Goal: Communication & Community: Share content

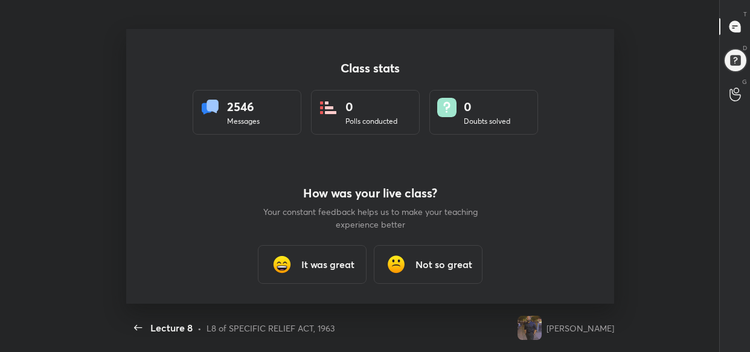
scroll to position [4, 0]
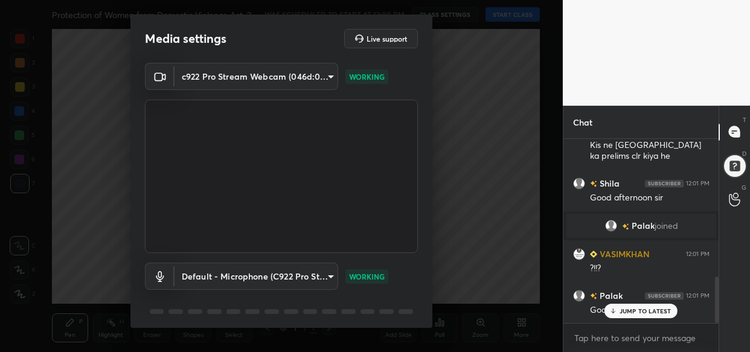
scroll to position [547, 0]
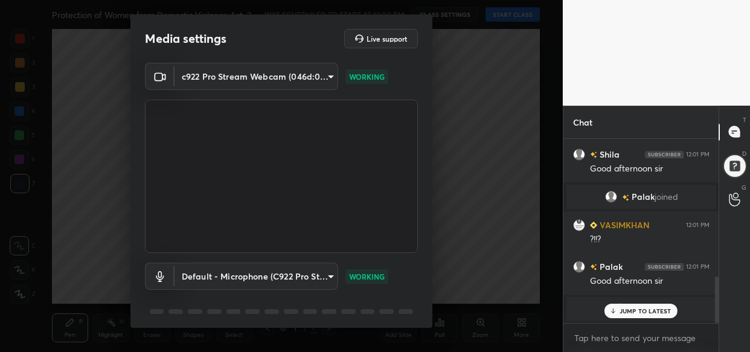
click at [635, 308] on p "JUMP TO LATEST" at bounding box center [645, 310] width 52 height 7
click at [635, 308] on span "You" at bounding box center [637, 309] width 14 height 10
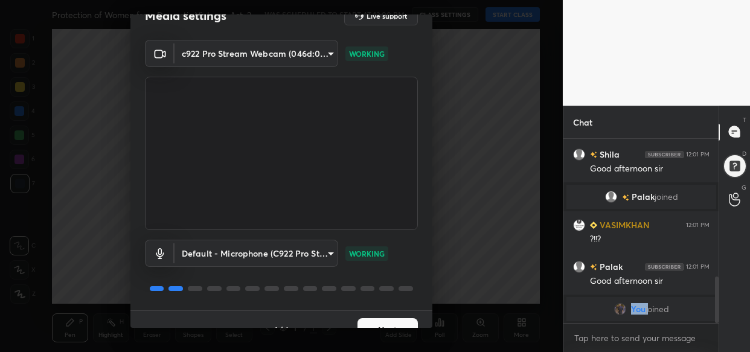
scroll to position [43, 0]
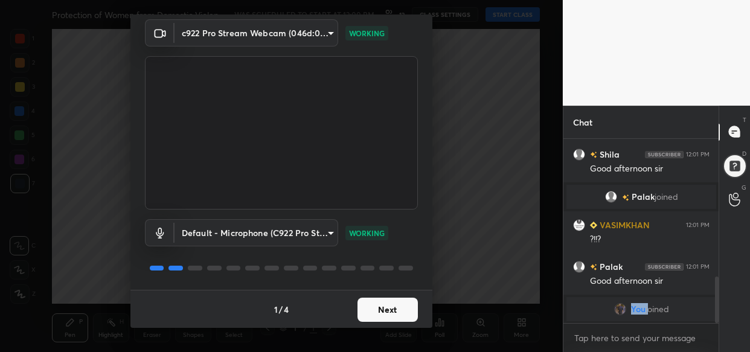
click at [386, 308] on button "Next" at bounding box center [387, 310] width 60 height 24
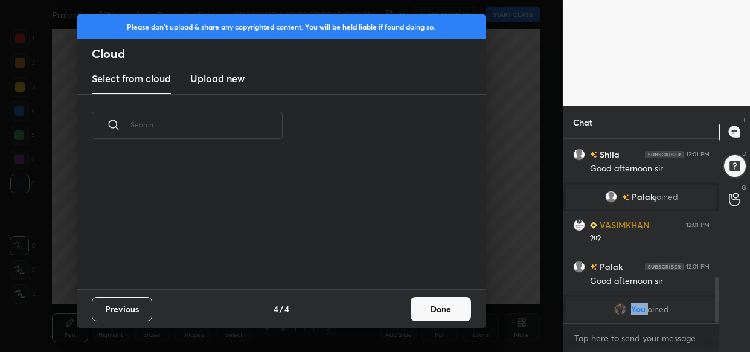
scroll to position [0, 0]
click at [418, 313] on button "Done" at bounding box center [440, 309] width 60 height 24
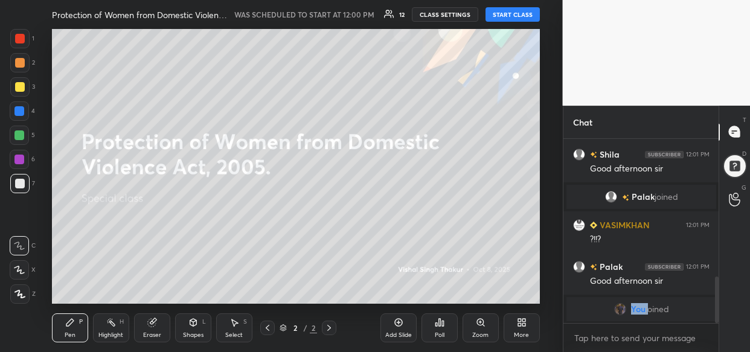
click at [591, 336] on body "1 2 3 4 5 6 7 C X Z C X Z E E Erase all H H Protection of Women from Domestic V…" at bounding box center [375, 176] width 750 height 352
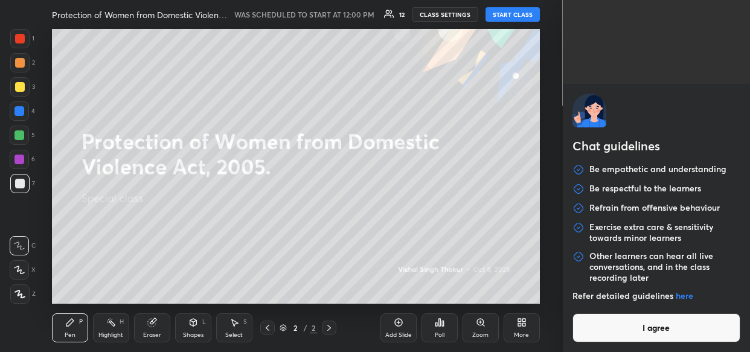
click at [591, 336] on button "I agree" at bounding box center [656, 327] width 168 height 29
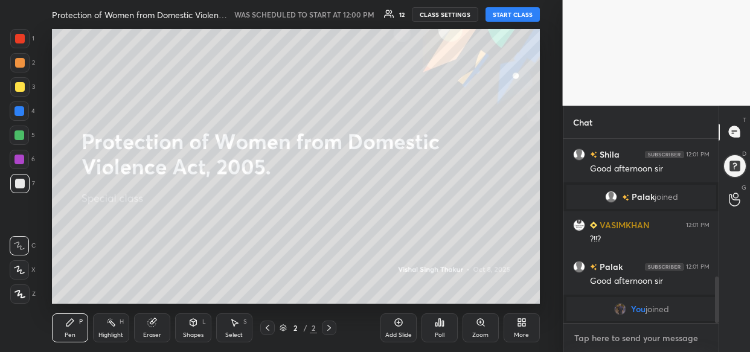
paste textarea "[URL][DOMAIN_NAME]"
type textarea "[URL][DOMAIN_NAME]"
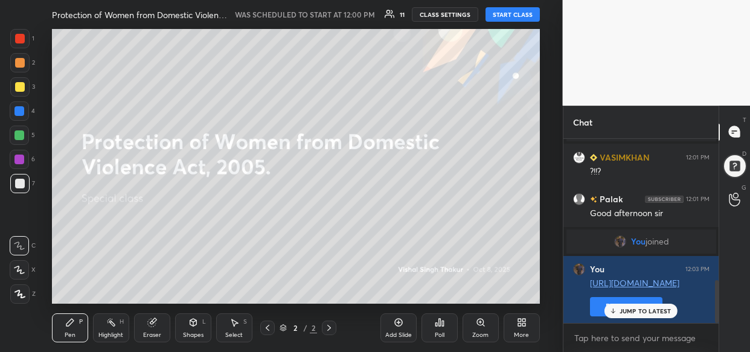
click at [629, 308] on p "JUMP TO LATEST" at bounding box center [645, 310] width 52 height 7
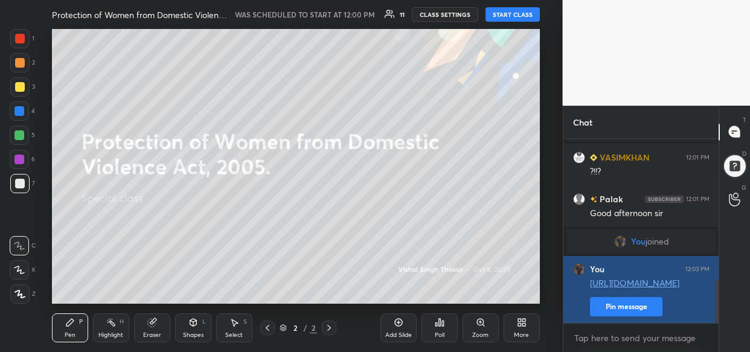
click at [614, 301] on button "Pin message" at bounding box center [626, 306] width 72 height 19
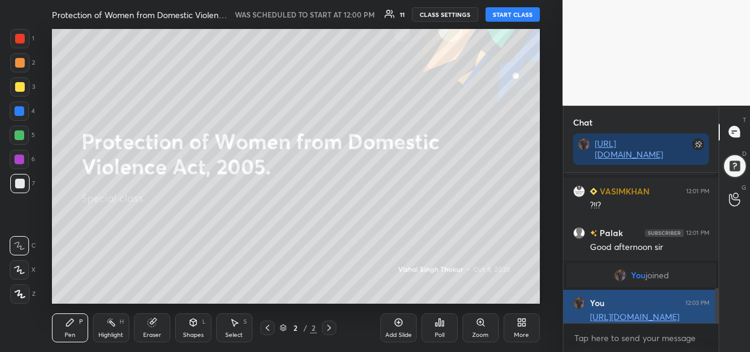
scroll to position [615, 0]
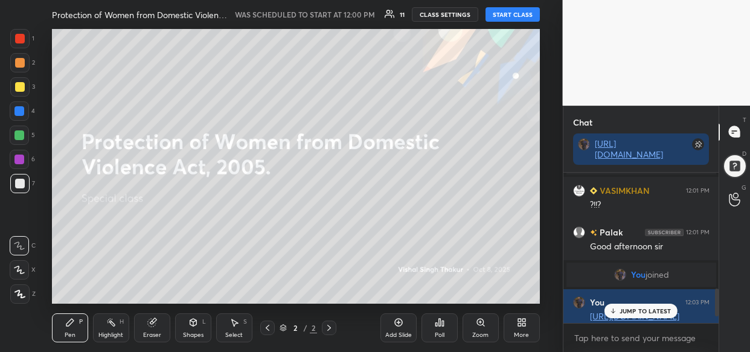
click at [511, 12] on button "START CLASS" at bounding box center [512, 14] width 54 height 14
click at [640, 306] on div "12 NEW MESSAGES" at bounding box center [640, 311] width 79 height 14
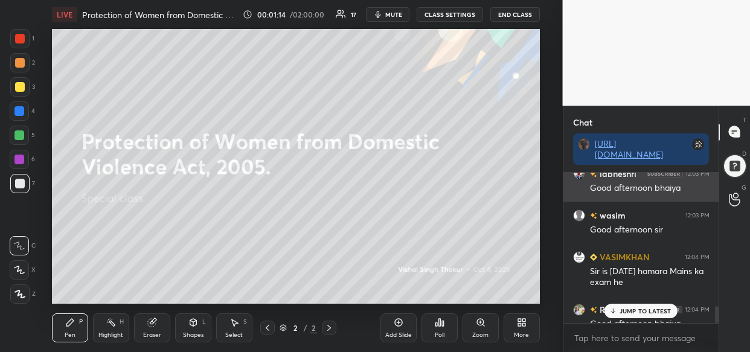
scroll to position [1177, 0]
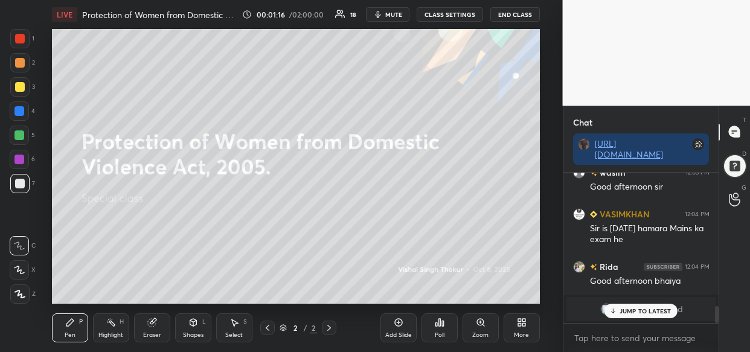
click at [654, 314] on p "JUMP TO LATEST" at bounding box center [645, 310] width 52 height 7
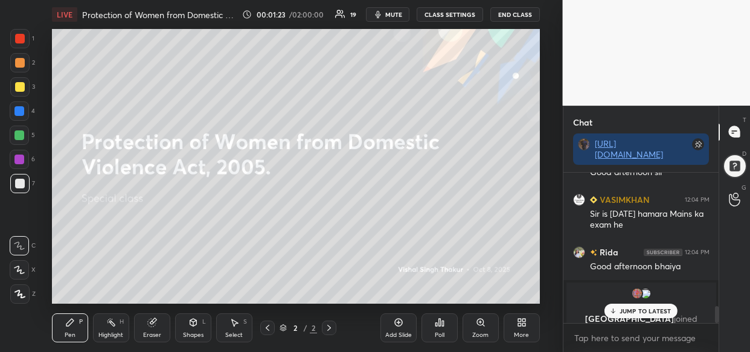
click at [646, 316] on div "JUMP TO LATEST" at bounding box center [640, 311] width 72 height 14
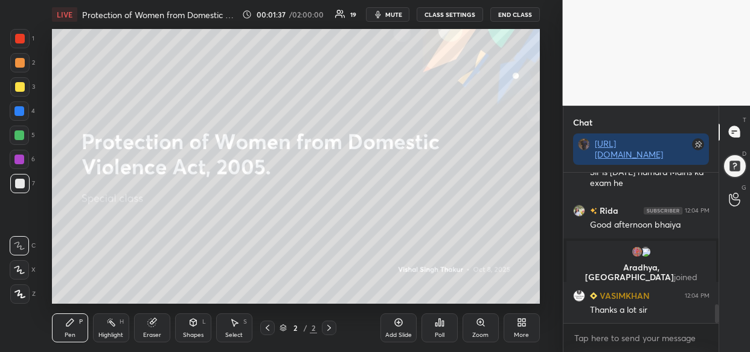
scroll to position [1117, 0]
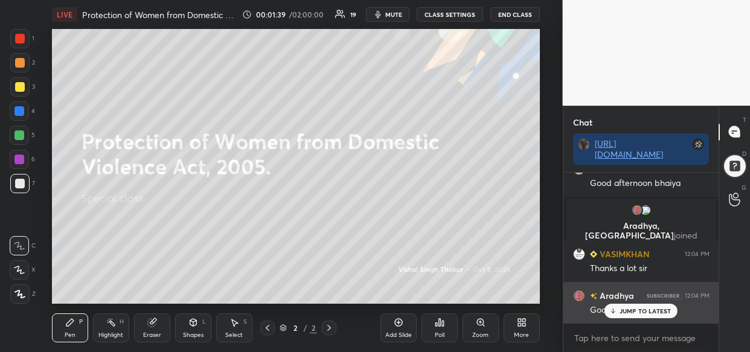
click at [651, 310] on p "JUMP TO LATEST" at bounding box center [645, 310] width 52 height 7
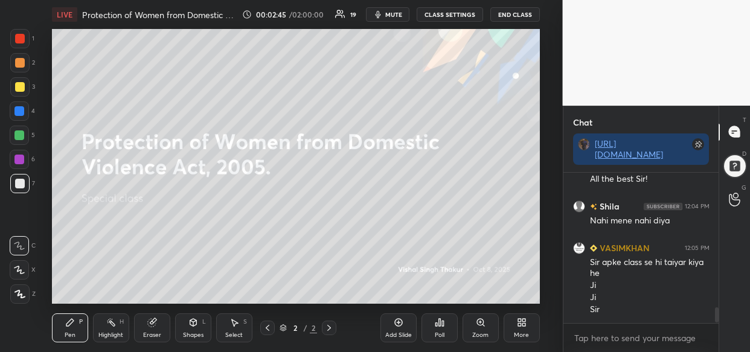
scroll to position [1330, 0]
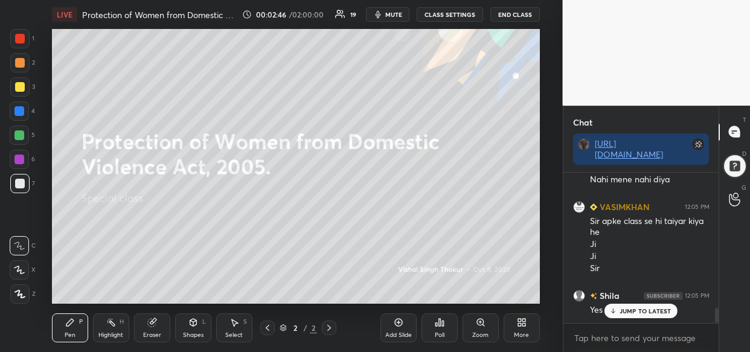
click at [518, 328] on div "More" at bounding box center [521, 327] width 36 height 29
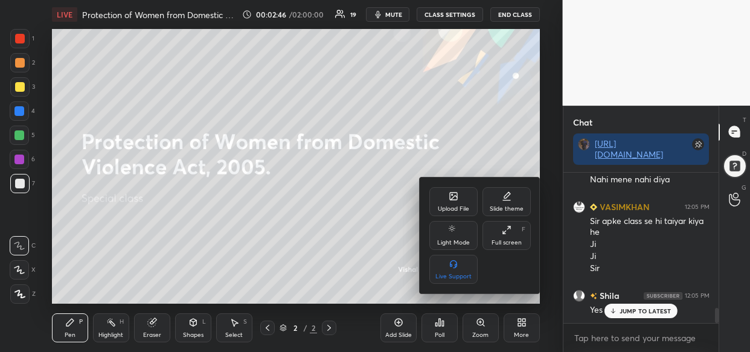
drag, startPoint x: 644, startPoint y: 313, endPoint x: 621, endPoint y: 314, distance: 23.0
click at [643, 312] on div at bounding box center [375, 176] width 750 height 352
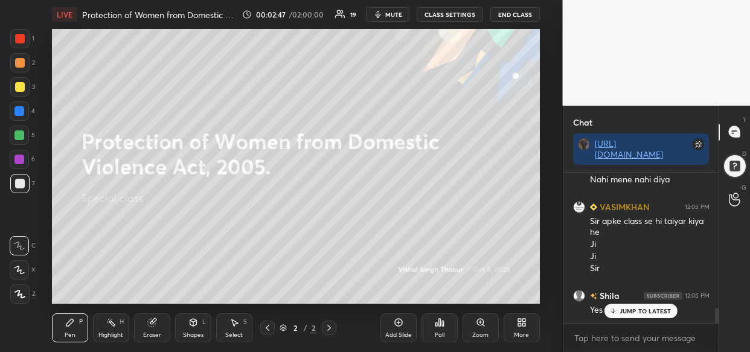
click at [518, 328] on div "More" at bounding box center [521, 327] width 36 height 29
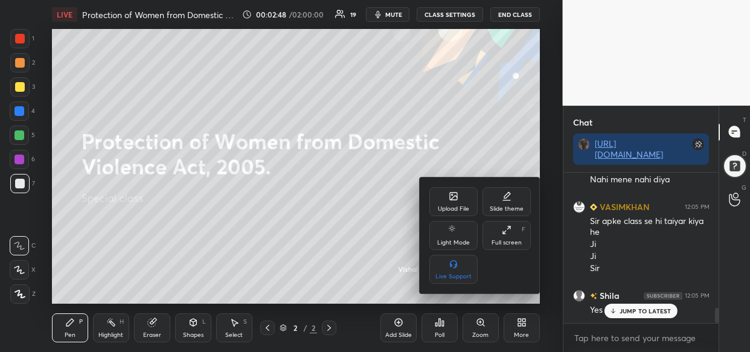
scroll to position [1372, 0]
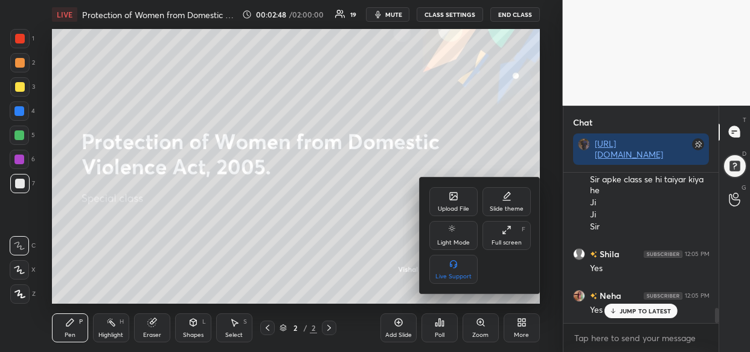
click at [456, 201] on div "Upload File" at bounding box center [453, 201] width 48 height 29
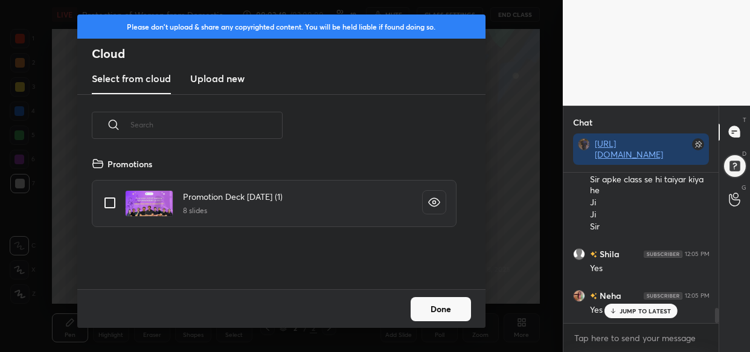
click at [212, 75] on h3 "Upload new" at bounding box center [217, 78] width 54 height 14
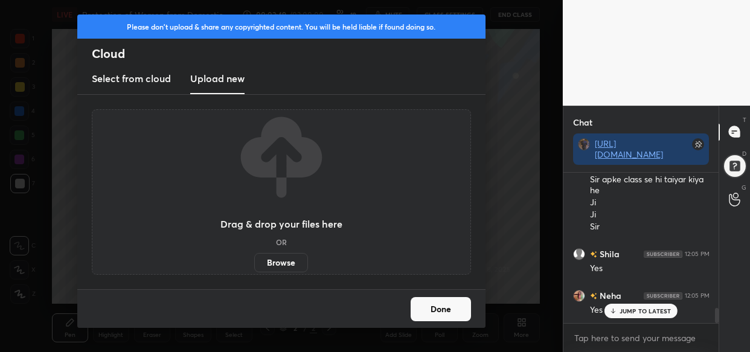
scroll to position [1413, 0]
click at [282, 269] on label "Browse" at bounding box center [281, 262] width 54 height 19
click at [254, 269] on input "Browse" at bounding box center [254, 262] width 0 height 19
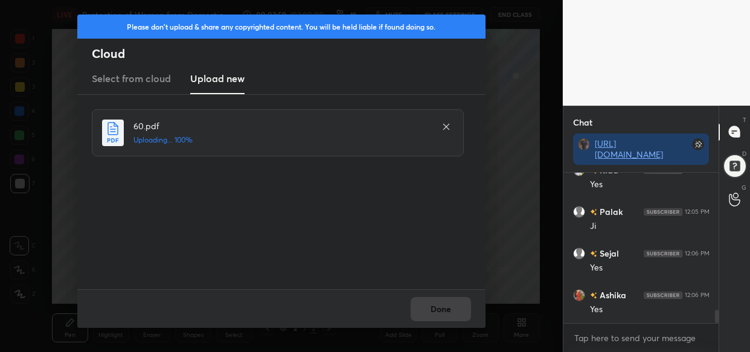
scroll to position [1581, 0]
click at [436, 313] on button "Done" at bounding box center [440, 309] width 60 height 24
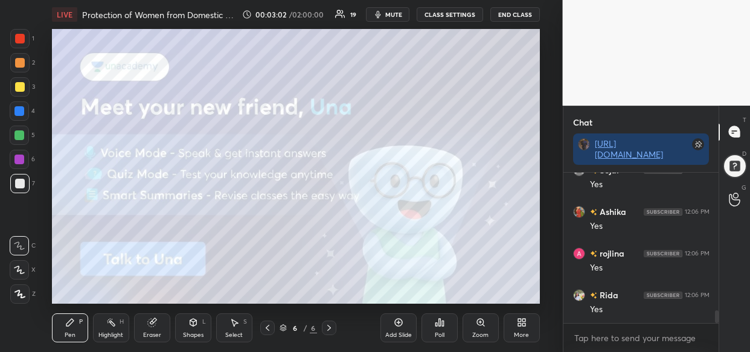
scroll to position [1664, 0]
click at [517, 328] on div "More" at bounding box center [521, 327] width 36 height 29
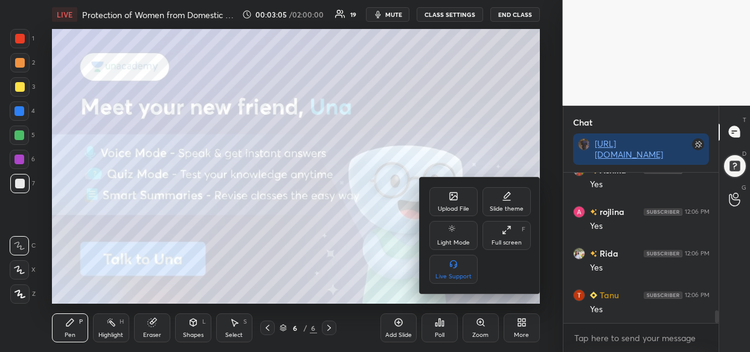
click at [460, 208] on div "Upload File" at bounding box center [453, 209] width 31 height 6
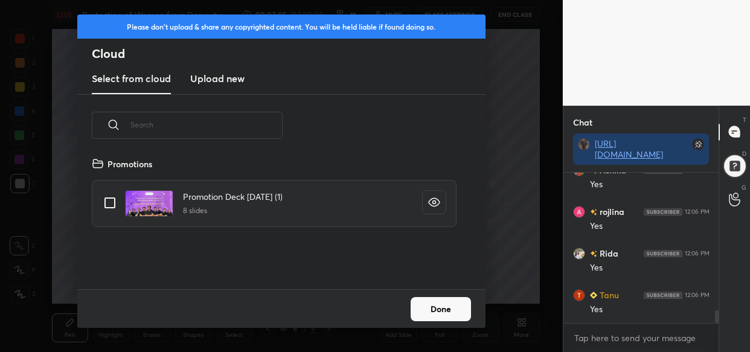
scroll to position [133, 387]
click at [232, 78] on h3 "Upload new" at bounding box center [217, 78] width 54 height 14
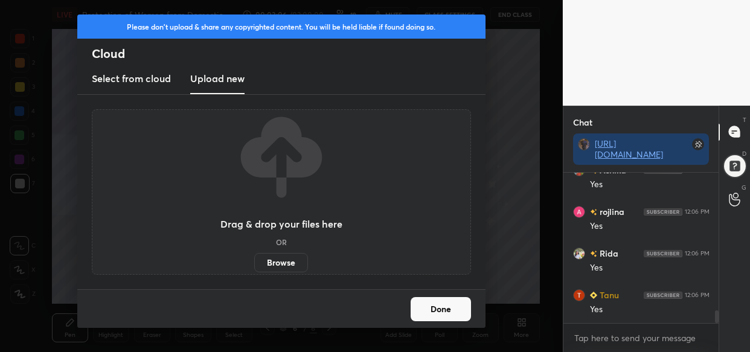
click at [282, 258] on label "Browse" at bounding box center [281, 262] width 54 height 19
click at [254, 258] on input "Browse" at bounding box center [254, 262] width 0 height 19
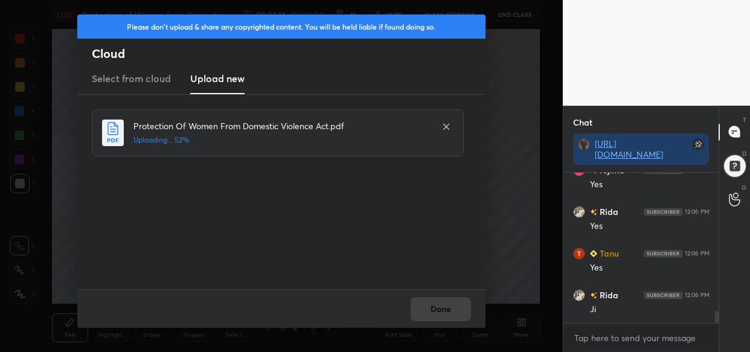
scroll to position [1747, 0]
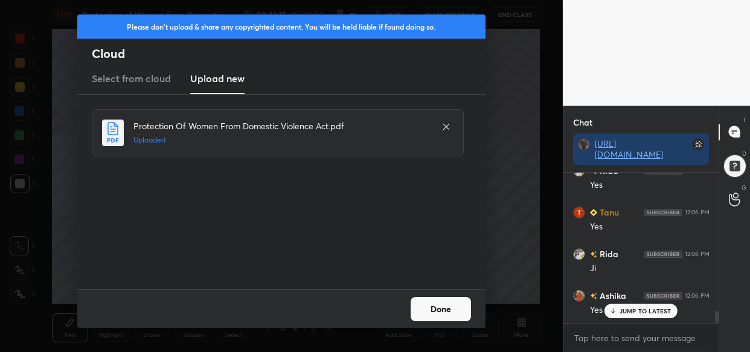
drag, startPoint x: 443, startPoint y: 310, endPoint x: 438, endPoint y: 315, distance: 7.3
click at [444, 311] on button "Done" at bounding box center [440, 309] width 60 height 24
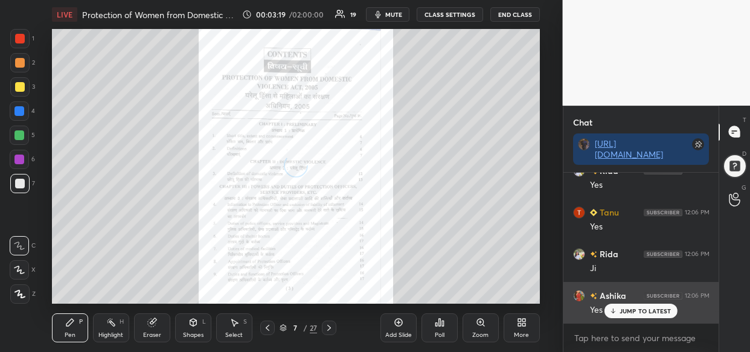
drag, startPoint x: 638, startPoint y: 313, endPoint x: 632, endPoint y: 314, distance: 6.1
click at [637, 314] on div "JUMP TO LATEST" at bounding box center [640, 311] width 72 height 14
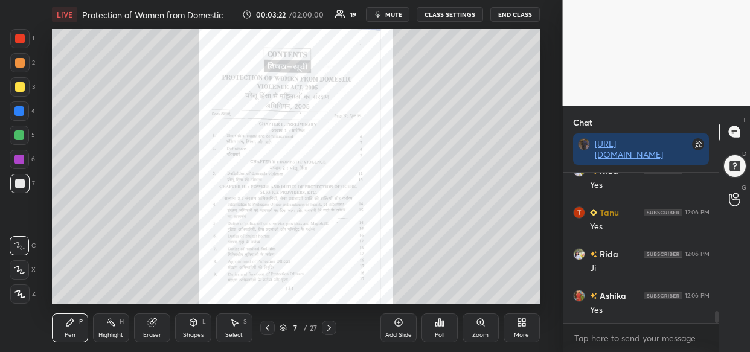
click at [20, 89] on div at bounding box center [20, 87] width 10 height 10
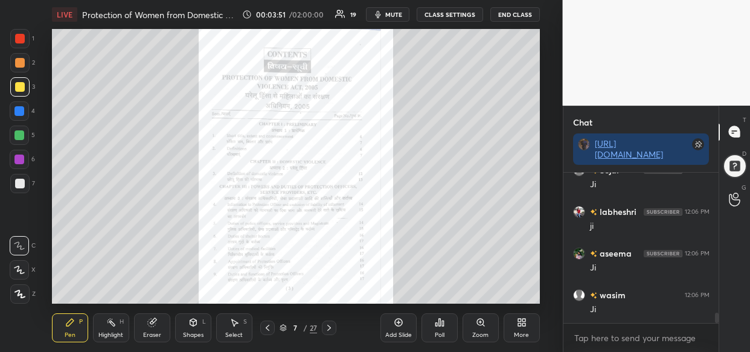
scroll to position [2080, 0]
click at [151, 331] on div "Eraser" at bounding box center [152, 327] width 36 height 29
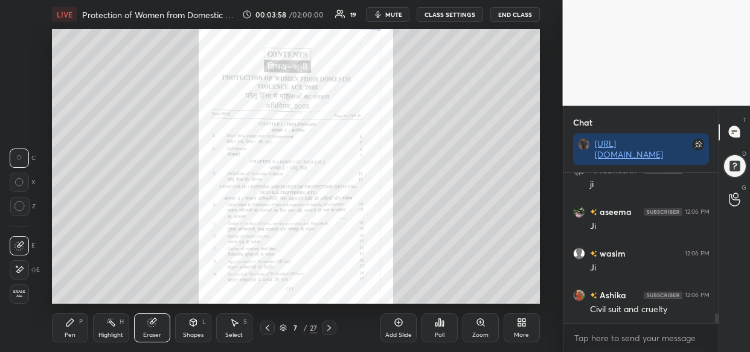
scroll to position [2122, 0]
click at [21, 290] on span "Erase all" at bounding box center [19, 294] width 18 height 8
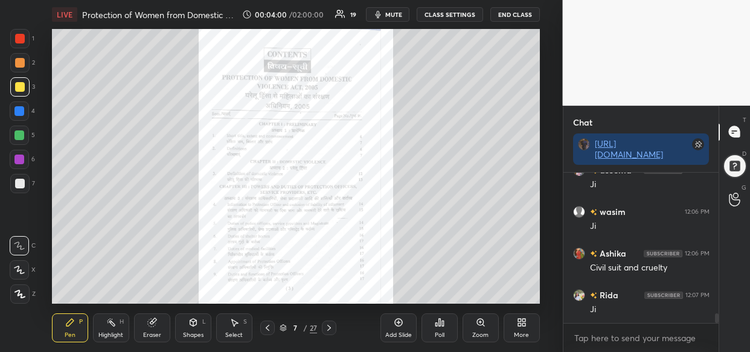
click at [17, 243] on icon at bounding box center [19, 245] width 11 height 8
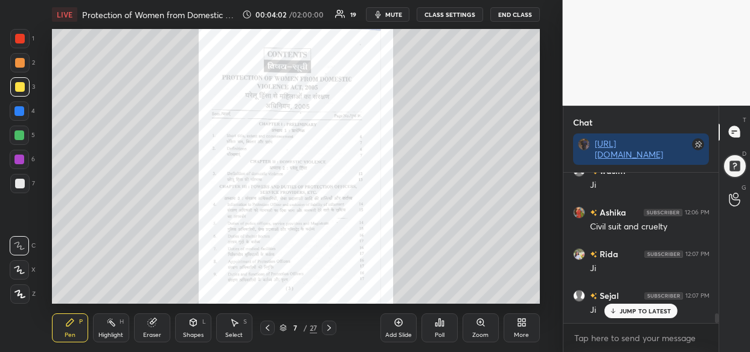
scroll to position [2205, 0]
click at [16, 290] on icon at bounding box center [19, 294] width 11 height 8
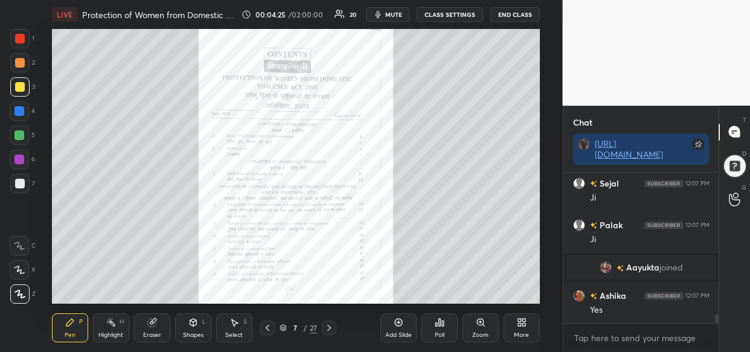
scroll to position [2318, 0]
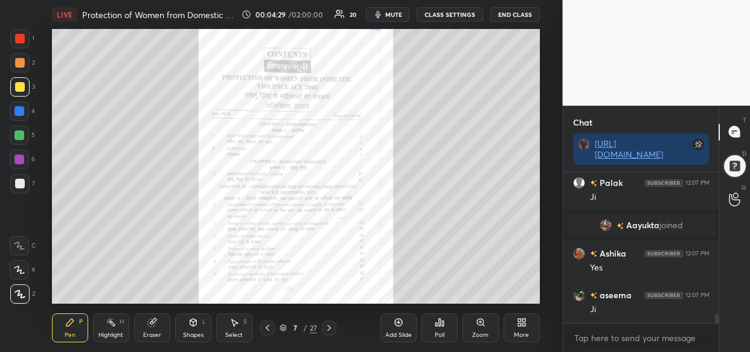
drag, startPoint x: 603, startPoint y: 224, endPoint x: 599, endPoint y: 229, distance: 6.5
click at [603, 226] on img "grid" at bounding box center [605, 225] width 12 height 12
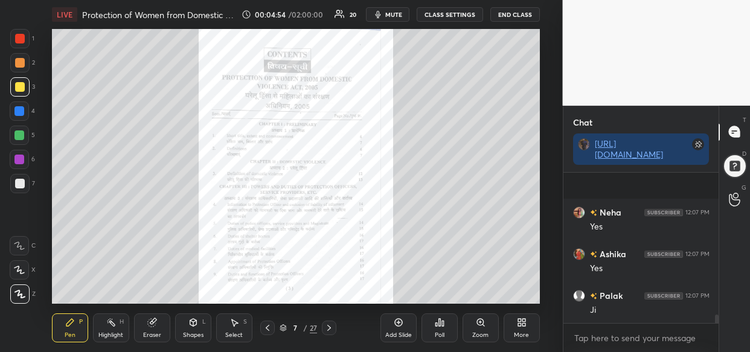
scroll to position [2608, 0]
click at [97, 28] on div "LIVE Protection of Women from Domestic Violence Act, 2005. 00:04:54 / 02:00:00 …" at bounding box center [296, 176] width 514 height 352
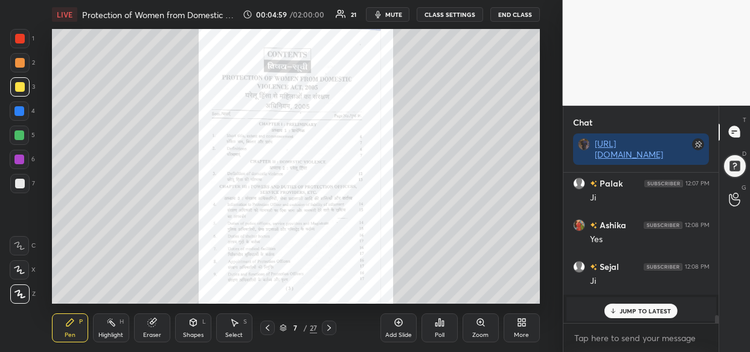
click at [623, 312] on p "JUMP TO LATEST" at bounding box center [645, 310] width 52 height 7
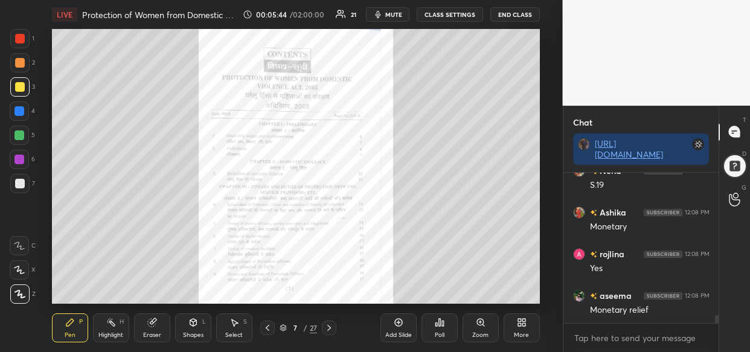
scroll to position [2680, 0]
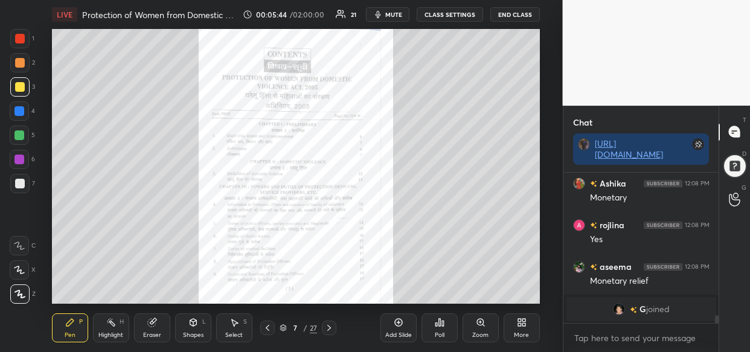
click at [540, 229] on div "Setting up your live class Poll for secs No correct answer Start poll" at bounding box center [296, 166] width 514 height 275
drag, startPoint x: 465, startPoint y: 298, endPoint x: 471, endPoint y: 294, distance: 7.4
click at [467, 298] on div "Add Slide Poll Zoom More" at bounding box center [459, 328] width 159 height 68
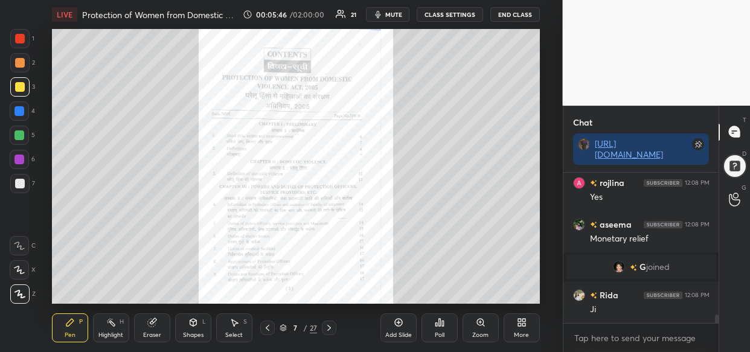
scroll to position [2585, 0]
click at [510, 295] on div "LIVE Protection of Women from Domestic Violence Act, 2005. 00:05:49 / 02:00:00 …" at bounding box center [296, 176] width 514 height 352
click at [512, 300] on div "LIVE Protection of Women from Domestic Violence Act, 2005. 00:05:50 / 02:00:00 …" at bounding box center [296, 176] width 514 height 352
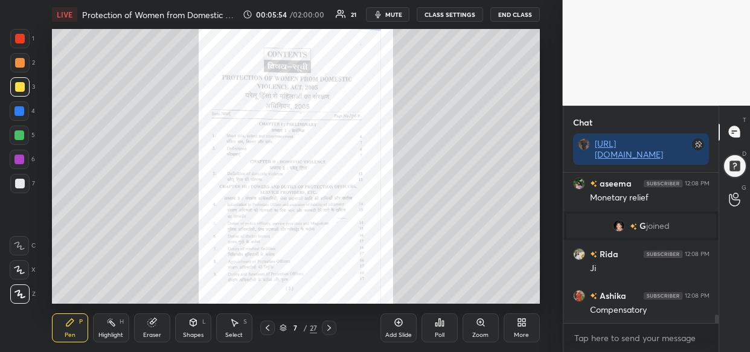
scroll to position [2668, 0]
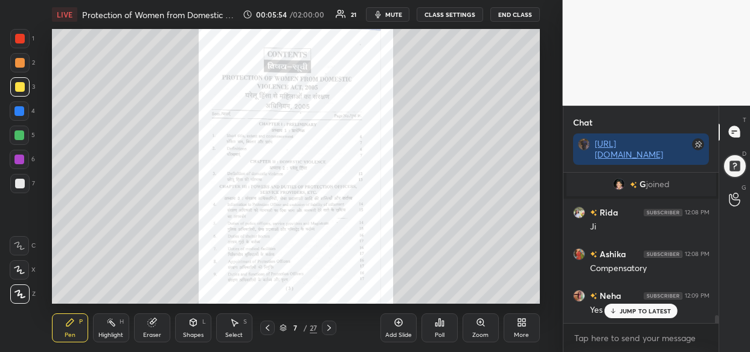
click at [642, 314] on p "JUMP TO LATEST" at bounding box center [645, 310] width 52 height 7
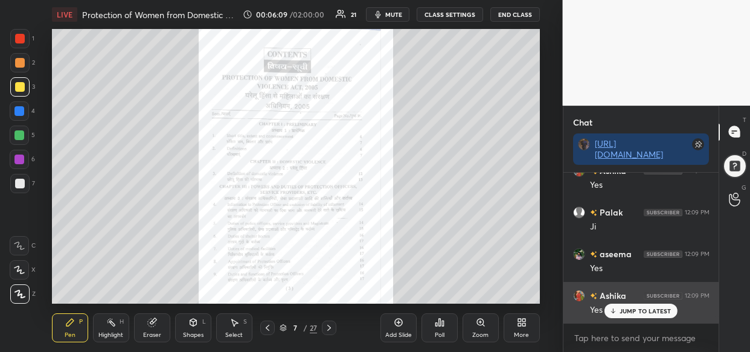
drag, startPoint x: 625, startPoint y: 305, endPoint x: 614, endPoint y: 308, distance: 11.1
click at [623, 305] on div "JUMP TO LATEST" at bounding box center [640, 311] width 72 height 14
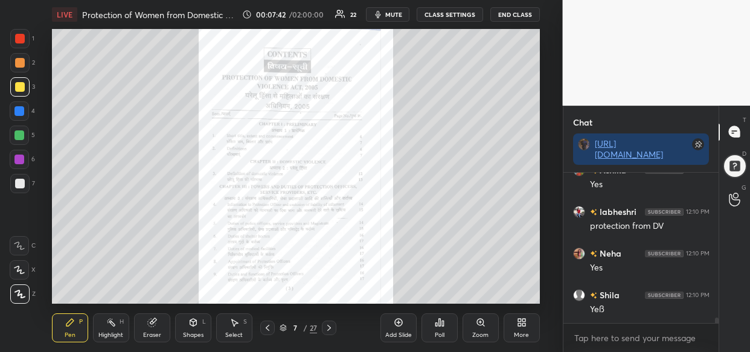
scroll to position [4120, 0]
click at [397, 326] on icon at bounding box center [398, 322] width 10 height 10
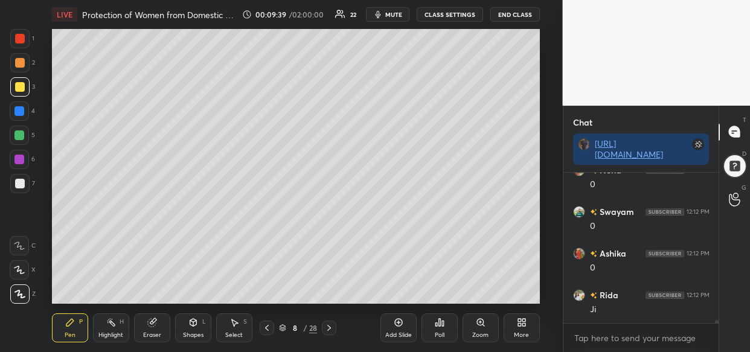
scroll to position [6939, 0]
drag, startPoint x: 401, startPoint y: 326, endPoint x: 397, endPoint y: 330, distance: 6.4
click at [400, 328] on div "Add Slide" at bounding box center [398, 327] width 36 height 29
click at [397, 325] on icon at bounding box center [398, 322] width 10 height 10
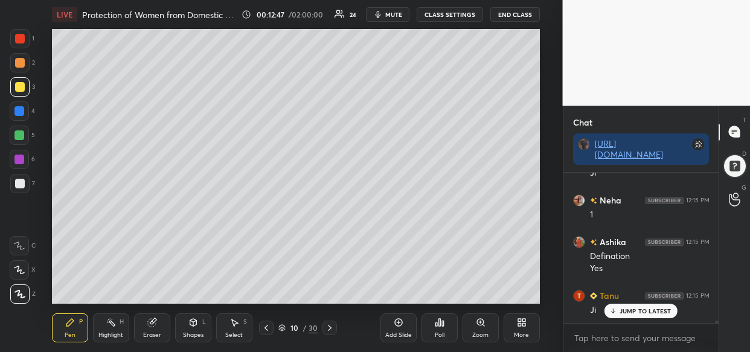
scroll to position [8618, 0]
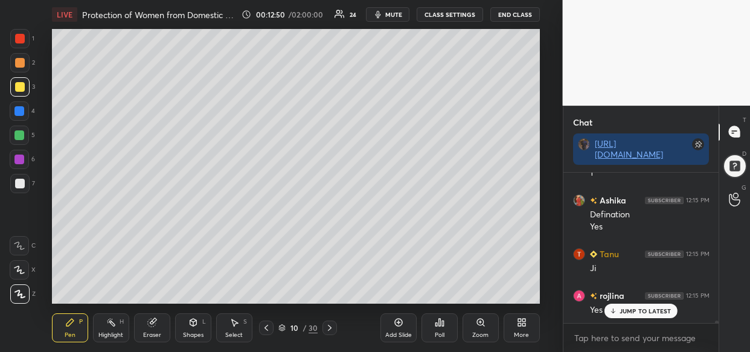
click at [403, 331] on div "Add Slide" at bounding box center [398, 327] width 36 height 29
click at [394, 333] on div "Add Slide" at bounding box center [398, 327] width 36 height 29
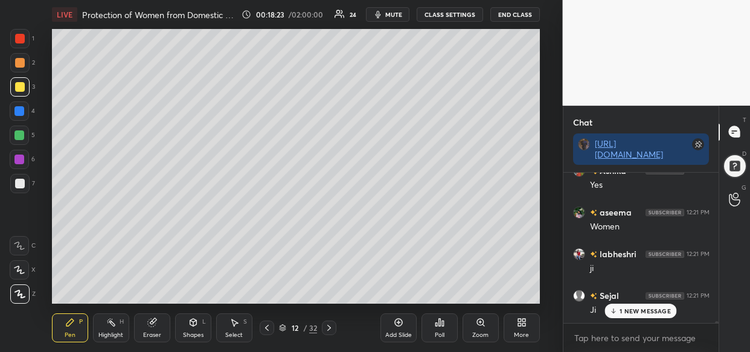
scroll to position [14816, 0]
click at [419, 333] on div "Add Slide Poll Zoom More" at bounding box center [459, 328] width 159 height 68
click at [392, 326] on div "Add Slide" at bounding box center [398, 327] width 36 height 29
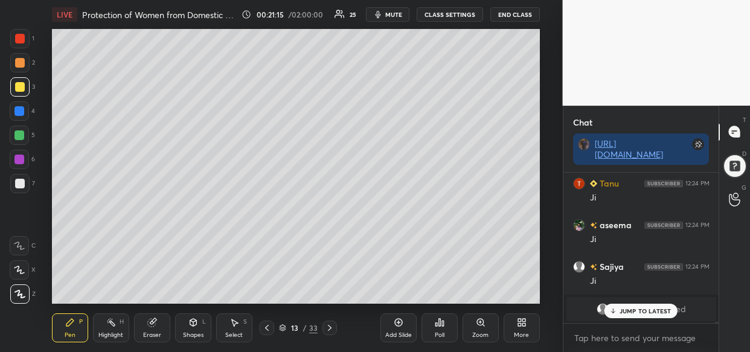
click at [639, 312] on p "JUMP TO LATEST" at bounding box center [645, 310] width 52 height 7
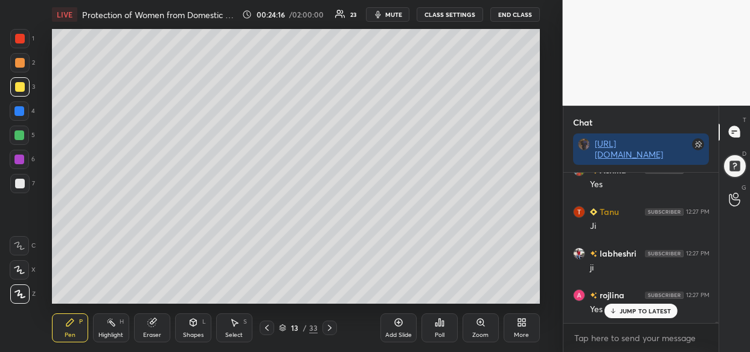
scroll to position [19086, 0]
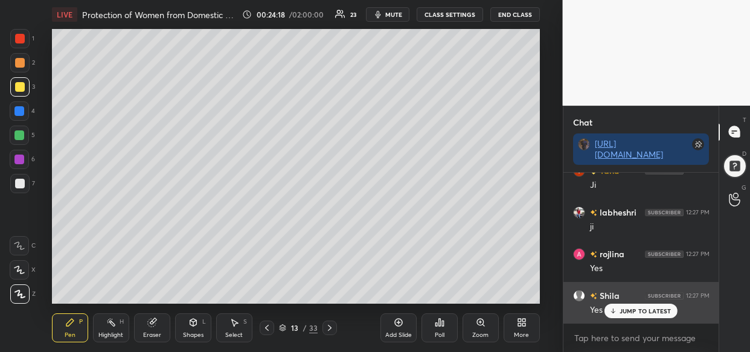
click at [636, 311] on p "JUMP TO LATEST" at bounding box center [645, 310] width 52 height 7
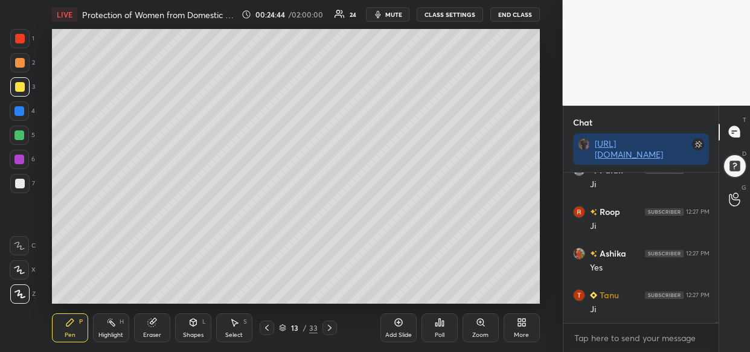
scroll to position [19336, 0]
click at [438, 264] on div "LIVE Protection of Women from Domestic Violence Act, 2005. 00:24:45 / 02:00:00 …" at bounding box center [296, 176] width 514 height 352
click at [428, 294] on div "Poll" at bounding box center [439, 328] width 36 height 68
click at [441, 295] on div "LIVE Protection of Women from Domestic Violence Act, 2005. 00:24:50 / 02:00:00 …" at bounding box center [296, 176] width 514 height 352
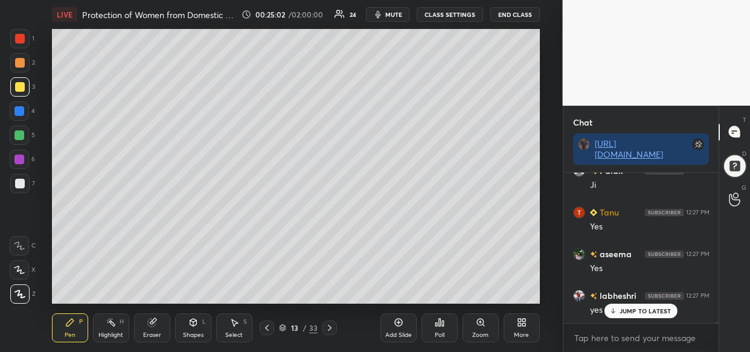
click at [480, 293] on div "LIVE Protection of Women from Domestic Violence Act, 2005. 00:25:02 / 02:00:00 …" at bounding box center [296, 176] width 514 height 352
click at [520, 268] on div "LIVE Protection of Women from Domestic Violence Act, 2005. 00:25:02 / 02:00:00 …" at bounding box center [296, 176] width 514 height 352
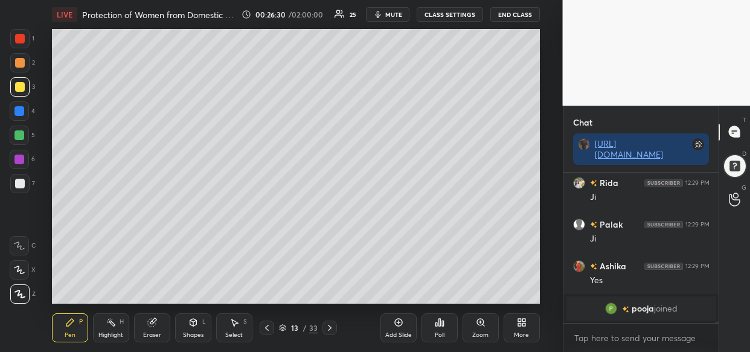
scroll to position [16598, 0]
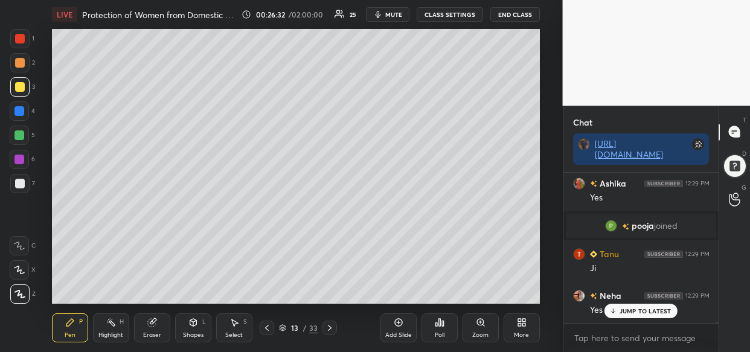
drag, startPoint x: 665, startPoint y: 310, endPoint x: 655, endPoint y: 310, distance: 10.3
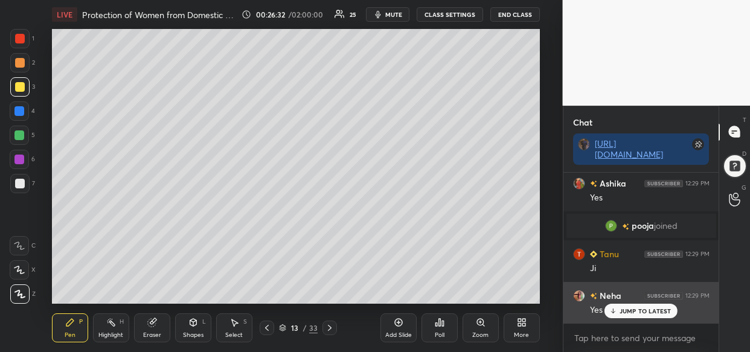
click at [665, 310] on p "JUMP TO LATEST" at bounding box center [645, 310] width 52 height 7
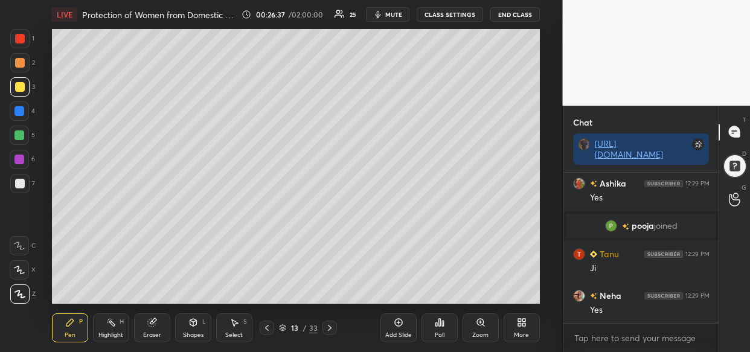
click at [404, 327] on div "Add Slide" at bounding box center [398, 327] width 36 height 29
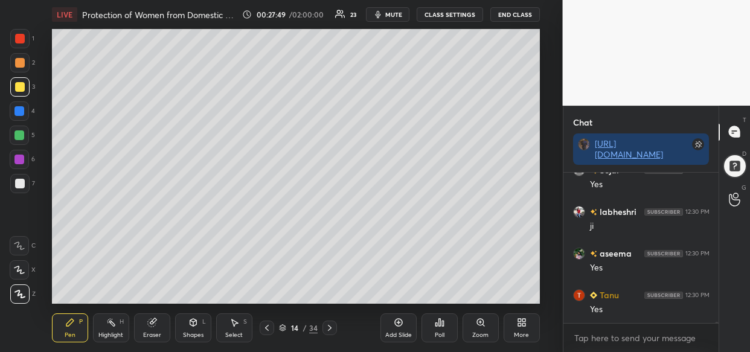
scroll to position [17652, 0]
click at [411, 295] on div "LIVE Protection of Women from Domestic Violence Act, 2005. 00:28:00 / 02:00:00 …" at bounding box center [296, 176] width 514 height 352
click at [672, 308] on div "Sajiya 12:30 PM [PERSON_NAME] 12:30 PM Yes Tanu 12:30 PM Ji Yes Neha 12:30 PM S…" at bounding box center [641, 248] width 156 height 150
click at [638, 314] on div "JUMP TO LATEST" at bounding box center [640, 311] width 72 height 14
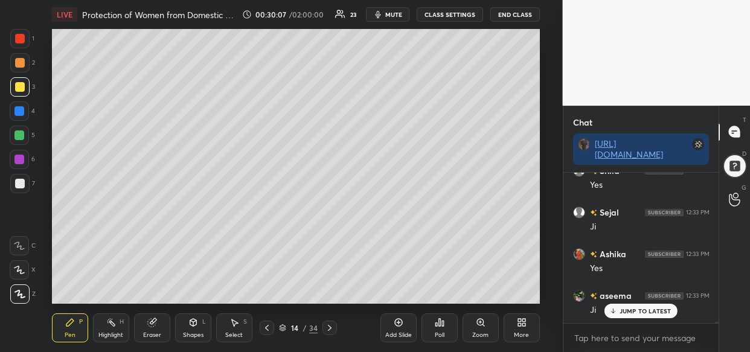
scroll to position [18776, 0]
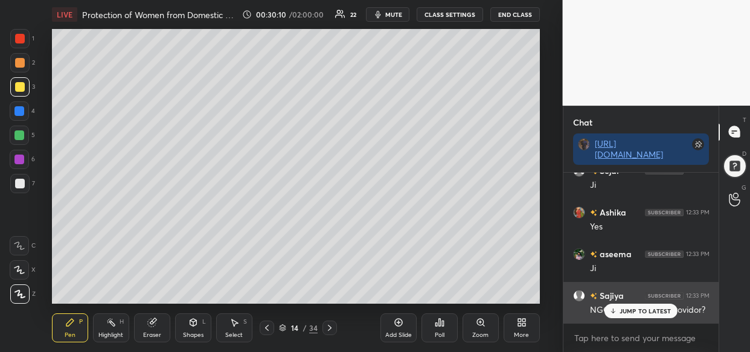
drag, startPoint x: 625, startPoint y: 306, endPoint x: 614, endPoint y: 314, distance: 13.8
click at [624, 307] on div "JUMP TO LATEST" at bounding box center [640, 311] width 72 height 14
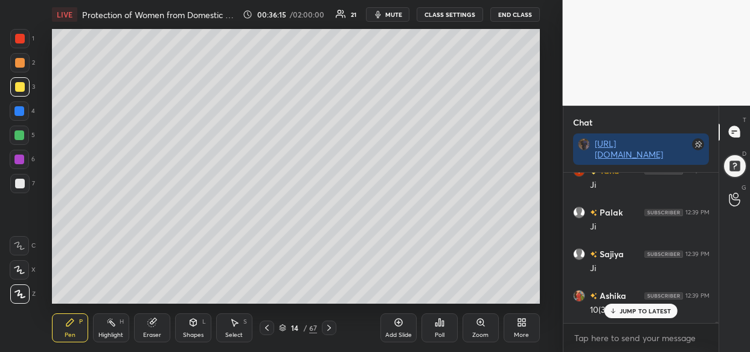
scroll to position [23423, 0]
click at [247, 21] on div "LIVE Protection of Women from Domestic Violence Act, 2005. 00:36:15 / 02:00:00 …" at bounding box center [296, 14] width 488 height 29
click at [406, 329] on div "Add Slide" at bounding box center [398, 327] width 36 height 29
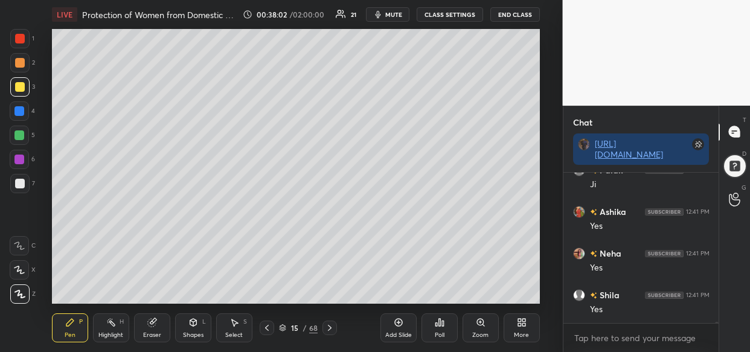
click at [397, 326] on div "Add Slide" at bounding box center [398, 327] width 36 height 29
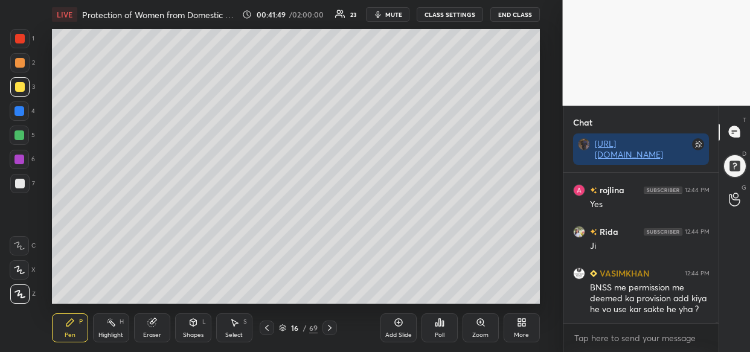
scroll to position [27432, 0]
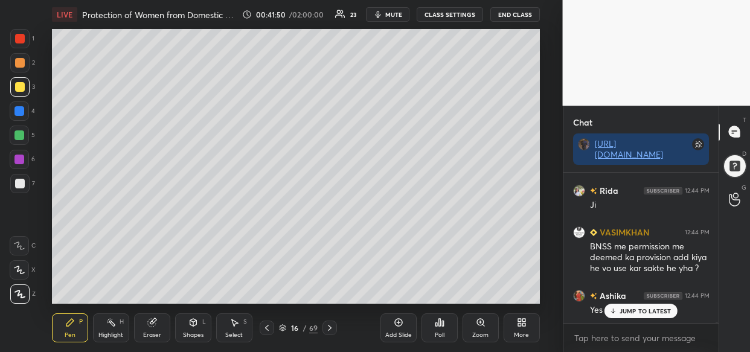
click at [637, 308] on p "JUMP TO LATEST" at bounding box center [645, 310] width 52 height 7
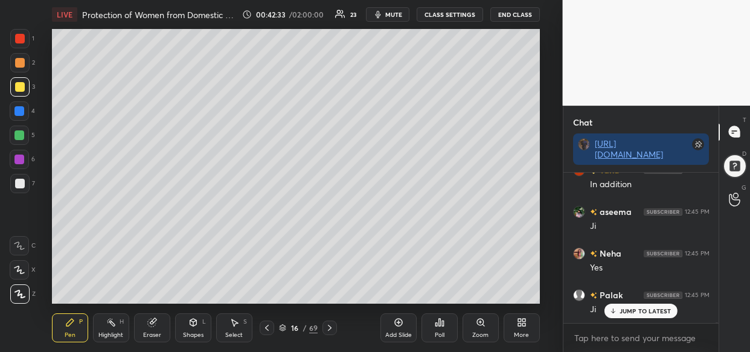
scroll to position [27849, 0]
click at [406, 328] on div "Add Slide" at bounding box center [398, 327] width 36 height 29
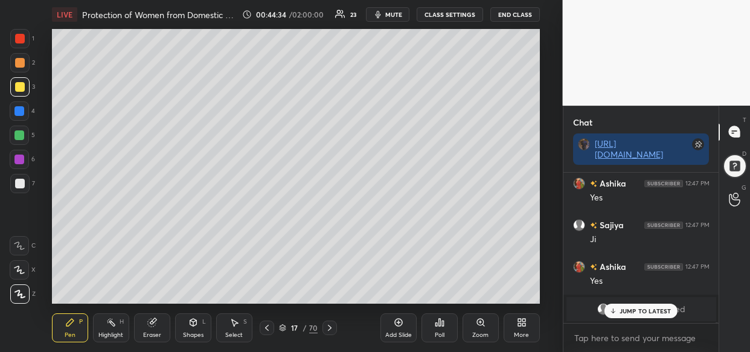
scroll to position [29210, 0]
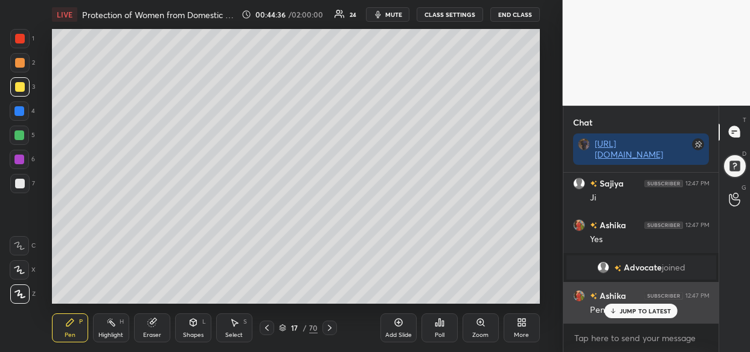
click at [626, 313] on p "JUMP TO LATEST" at bounding box center [645, 310] width 52 height 7
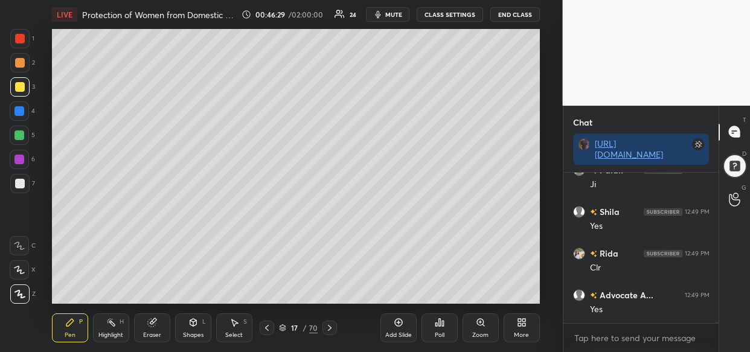
scroll to position [30857, 0]
click at [392, 328] on div "Add Slide" at bounding box center [398, 327] width 36 height 29
click at [388, 335] on div "Add Slide" at bounding box center [398, 335] width 27 height 6
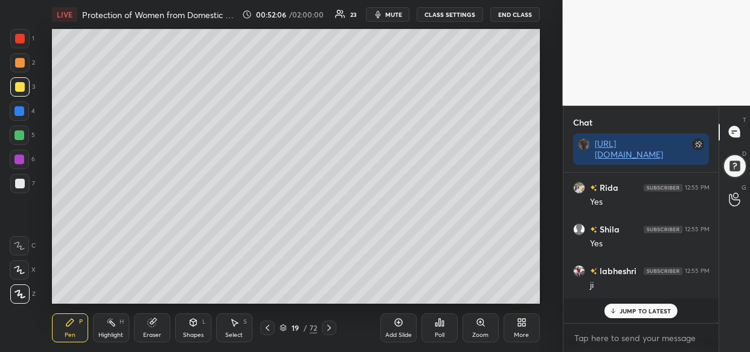
scroll to position [35748, 0]
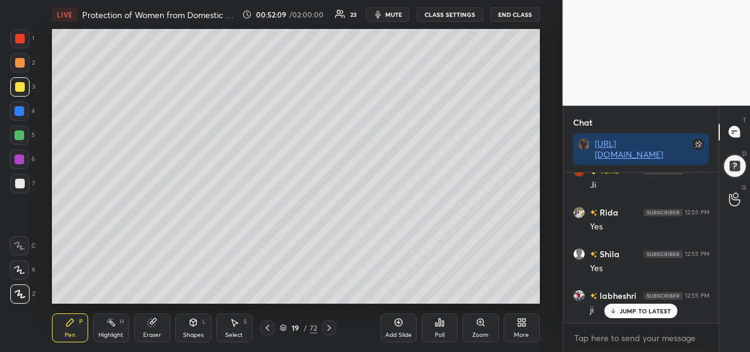
click at [385, 334] on div "Add Slide" at bounding box center [398, 335] width 27 height 6
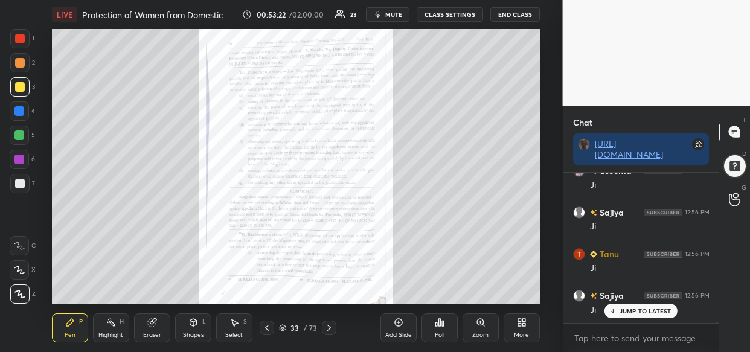
scroll to position [36998, 0]
click at [468, 329] on div "Zoom" at bounding box center [480, 327] width 36 height 29
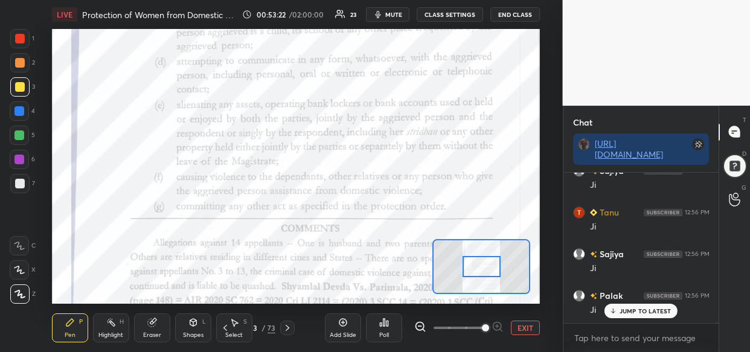
click at [487, 328] on span at bounding box center [485, 327] width 7 height 7
click at [489, 325] on span at bounding box center [485, 327] width 7 height 7
drag, startPoint x: 500, startPoint y: 325, endPoint x: 489, endPoint y: 322, distance: 10.5
click at [495, 325] on div at bounding box center [458, 327] width 89 height 14
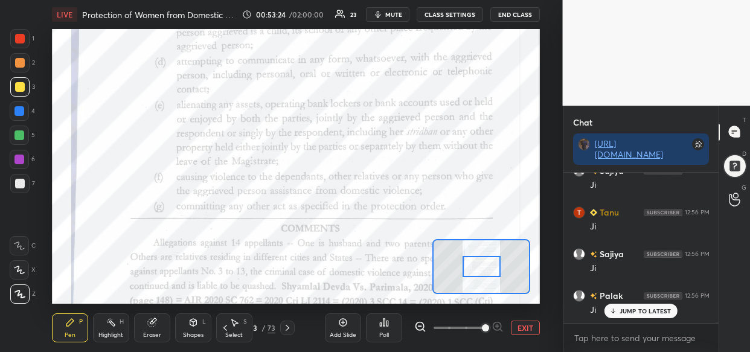
scroll to position [37039, 0]
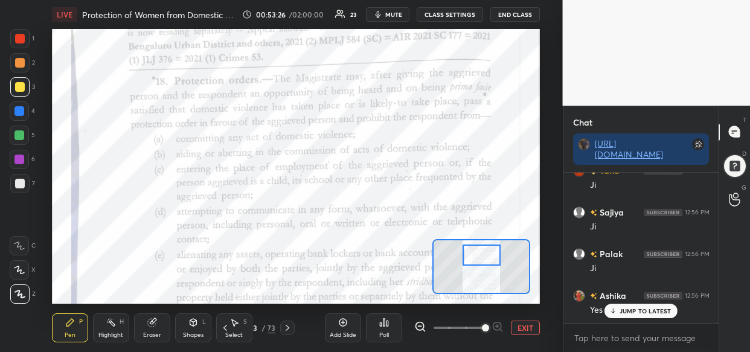
drag, startPoint x: 486, startPoint y: 267, endPoint x: 486, endPoint y: 256, distance: 11.5
click at [486, 256] on div at bounding box center [481, 254] width 38 height 21
click at [22, 109] on div at bounding box center [19, 110] width 19 height 19
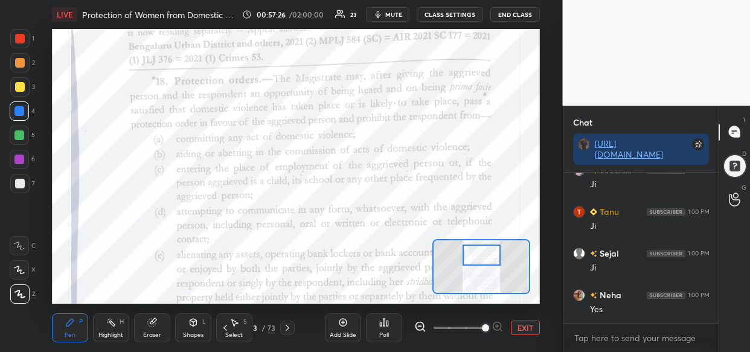
scroll to position [39366, 0]
drag, startPoint x: 22, startPoint y: 158, endPoint x: 45, endPoint y: 169, distance: 25.4
click at [22, 159] on div at bounding box center [19, 160] width 10 height 10
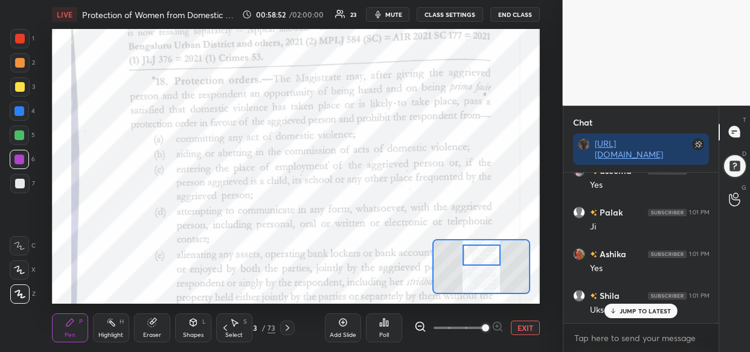
scroll to position [40449, 0]
click at [643, 313] on p "JUMP TO LATEST" at bounding box center [645, 310] width 52 height 7
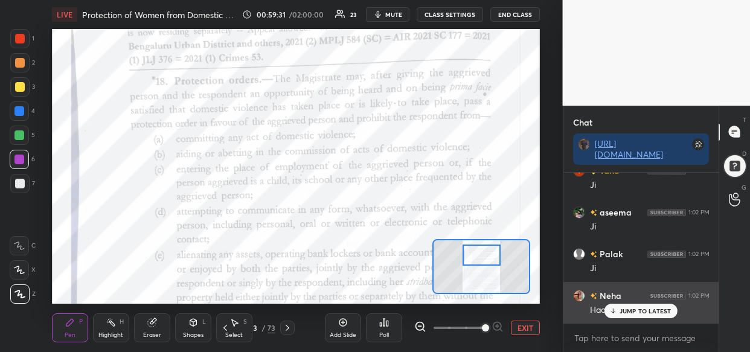
click at [626, 308] on p "JUMP TO LATEST" at bounding box center [645, 310] width 52 height 7
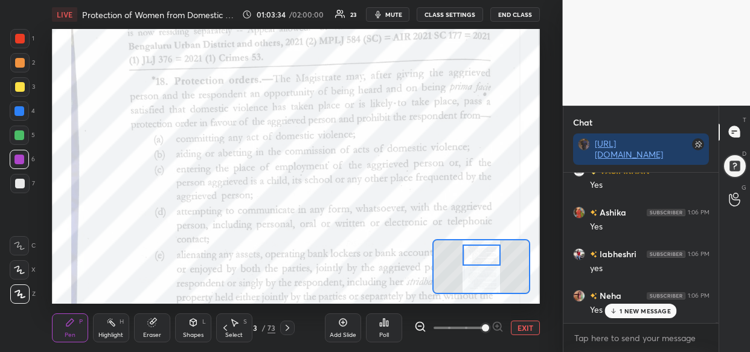
scroll to position [43780, 0]
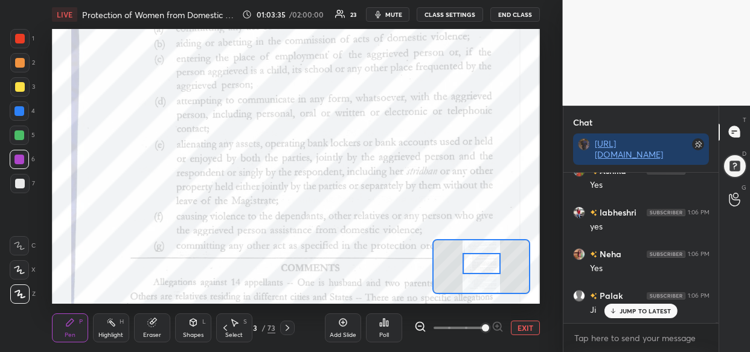
drag, startPoint x: 484, startPoint y: 258, endPoint x: 484, endPoint y: 268, distance: 10.3
click at [484, 268] on div at bounding box center [481, 263] width 38 height 21
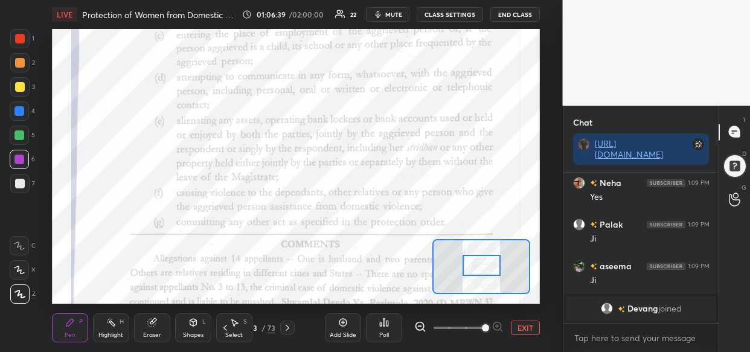
scroll to position [45559, 0]
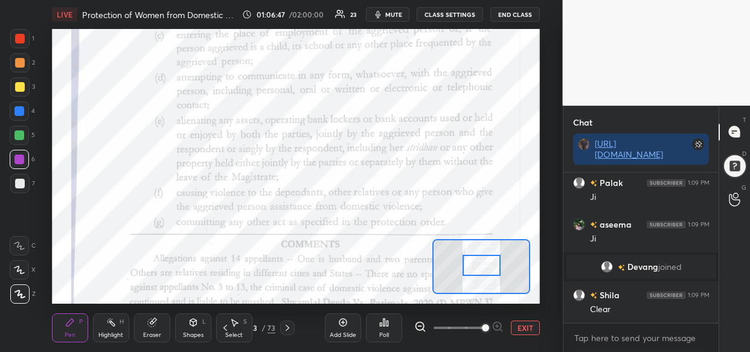
click at [348, 336] on div "Add Slide" at bounding box center [343, 335] width 27 height 6
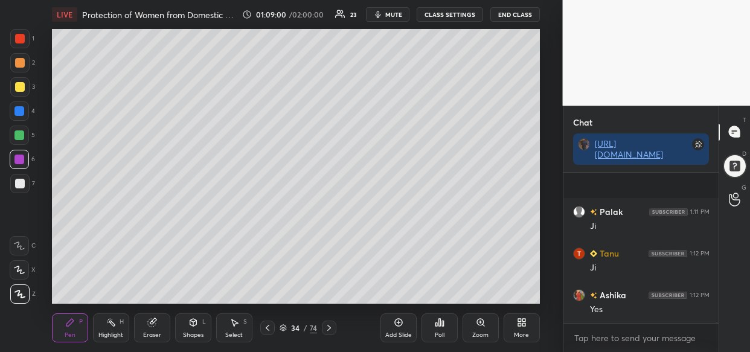
scroll to position [47519, 0]
click at [415, 301] on div "LIVE Protection of Women from Domestic Violence Act, 2005. 01:09:01 / 02:00:00 …" at bounding box center [296, 176] width 514 height 352
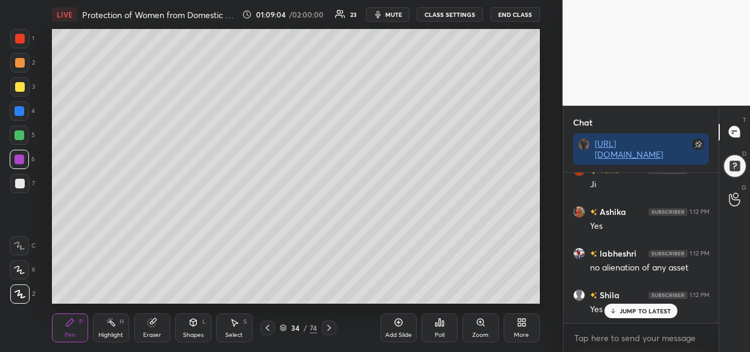
scroll to position [47560, 0]
click at [483, 287] on div "LIVE Protection of Women from Domestic Violence Act, 2005. 01:09:05 / 02:00:00 …" at bounding box center [296, 176] width 514 height 352
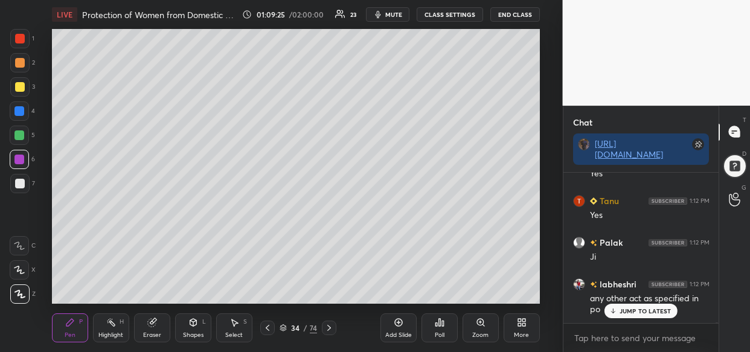
scroll to position [47904, 0]
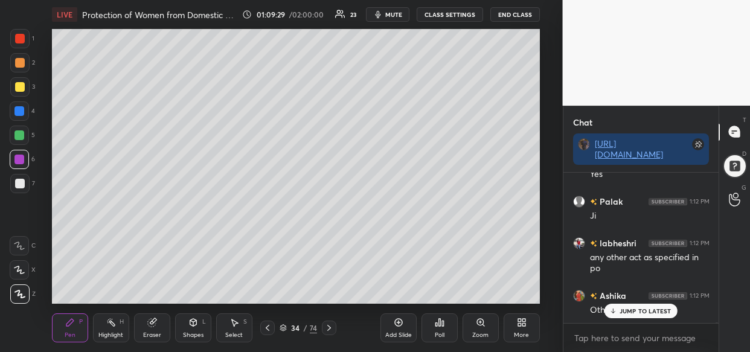
click at [391, 334] on div "Add Slide" at bounding box center [398, 335] width 27 height 6
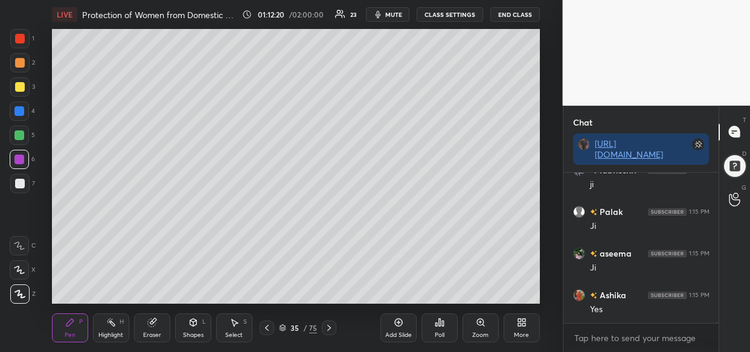
scroll to position [49868, 0]
click at [547, 229] on div "Setting up your live class Poll for secs No correct answer Start poll" at bounding box center [296, 166] width 514 height 275
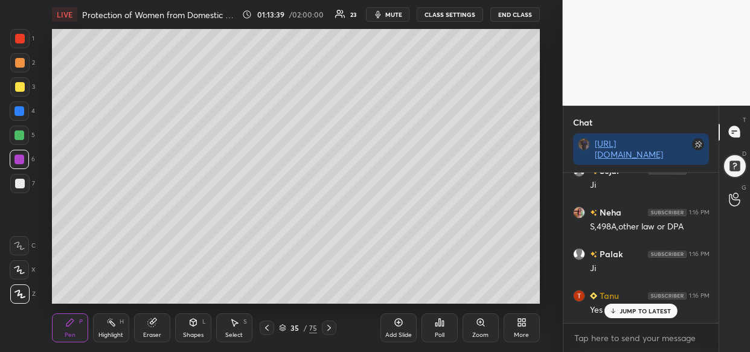
scroll to position [50617, 0]
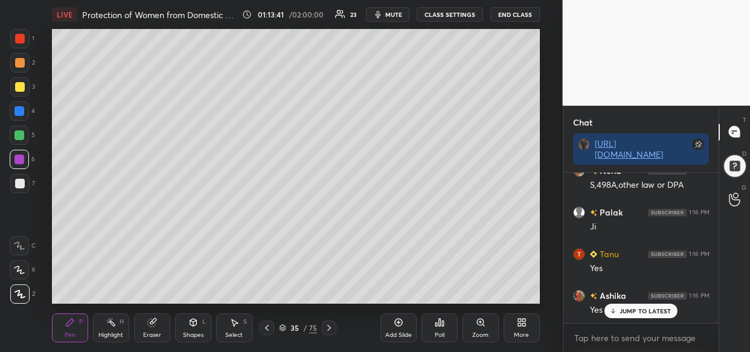
click at [409, 322] on div "Add Slide" at bounding box center [398, 327] width 36 height 29
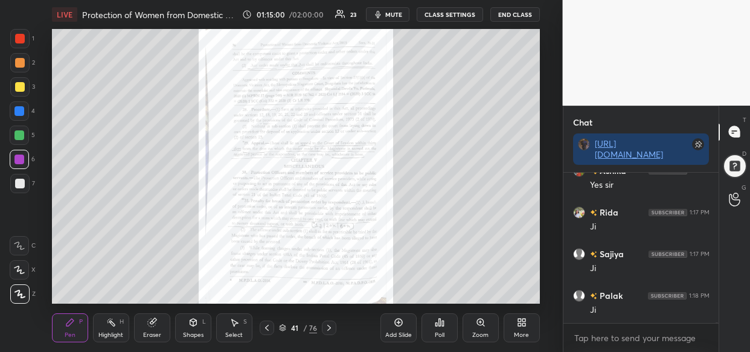
scroll to position [51492, 0]
click at [474, 322] on div "Zoom" at bounding box center [480, 327] width 36 height 29
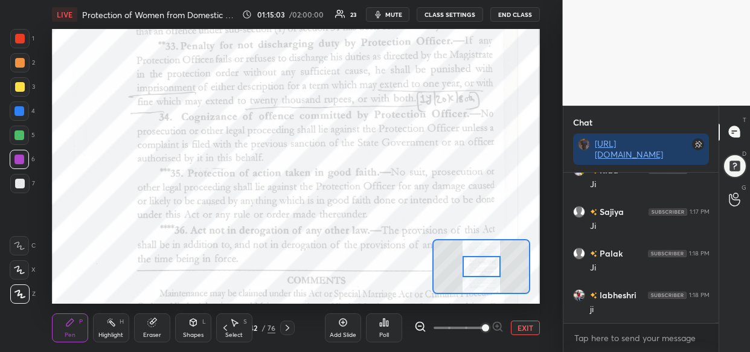
click at [478, 322] on span at bounding box center [458, 328] width 51 height 18
click at [482, 326] on span at bounding box center [485, 327] width 7 height 7
click at [485, 325] on span at bounding box center [485, 327] width 7 height 7
click at [489, 324] on span at bounding box center [485, 327] width 7 height 7
click at [488, 324] on span at bounding box center [485, 327] width 7 height 7
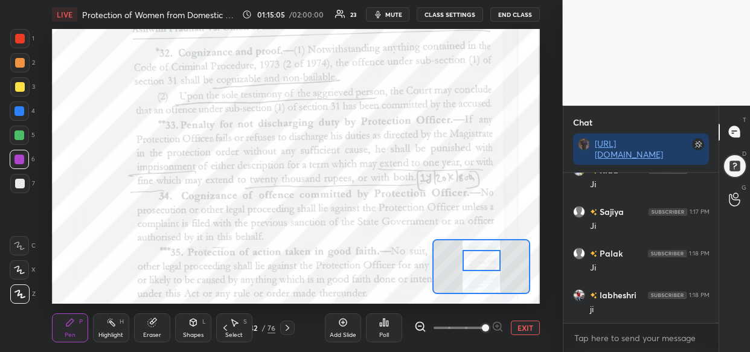
drag, startPoint x: 477, startPoint y: 268, endPoint x: 477, endPoint y: 261, distance: 6.6
click at [477, 261] on div at bounding box center [481, 260] width 38 height 21
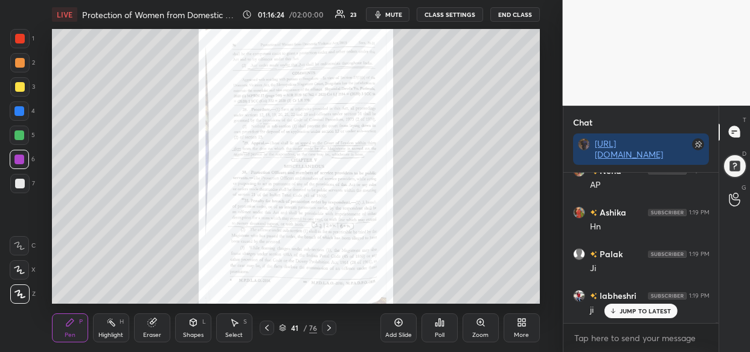
scroll to position [52158, 0]
click at [107, 307] on div "LIVE Protection of Women from Domestic Violence Act, 2005. 01:16:25 / 02:00:00 …" at bounding box center [296, 176] width 514 height 352
click at [474, 323] on div "Zoom" at bounding box center [480, 327] width 36 height 29
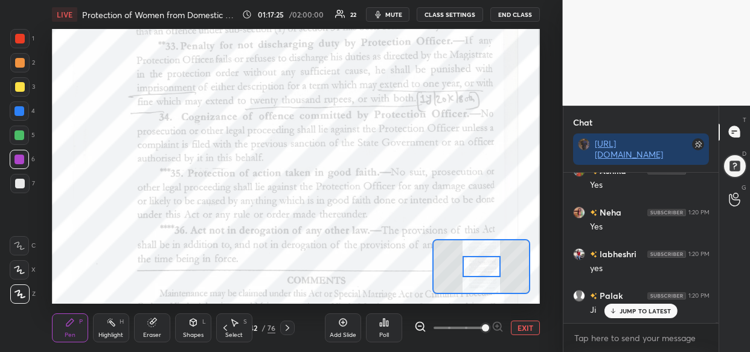
click at [486, 325] on span at bounding box center [485, 327] width 7 height 7
click at [489, 325] on span at bounding box center [485, 327] width 7 height 7
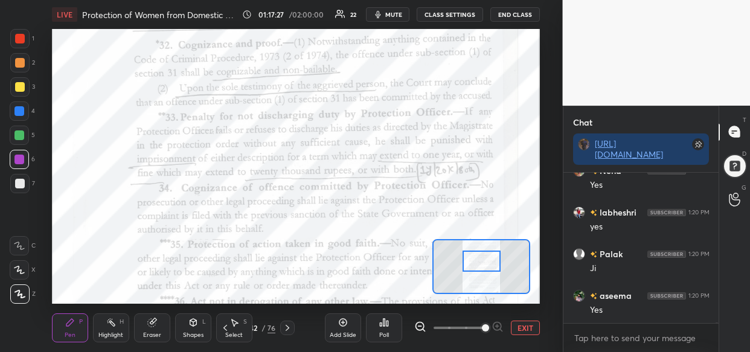
scroll to position [52742, 0]
drag, startPoint x: 486, startPoint y: 259, endPoint x: 486, endPoint y: 252, distance: 7.2
click at [486, 252] on div at bounding box center [481, 260] width 38 height 21
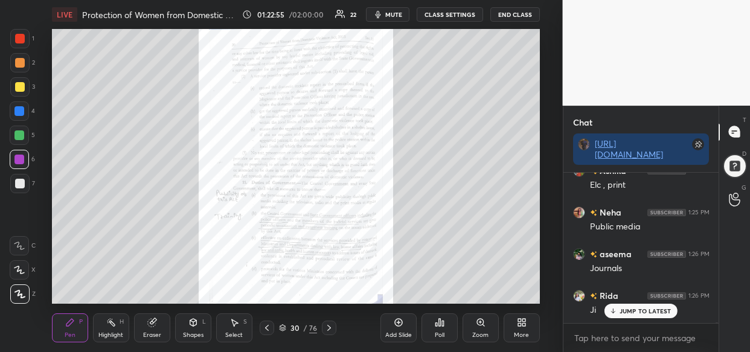
scroll to position [56200, 0]
click at [652, 312] on p "JUMP TO LATEST" at bounding box center [645, 310] width 52 height 7
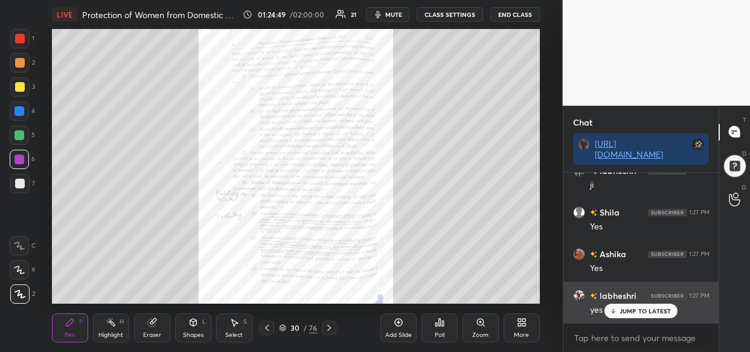
click at [640, 311] on p "JUMP TO LATEST" at bounding box center [645, 310] width 52 height 7
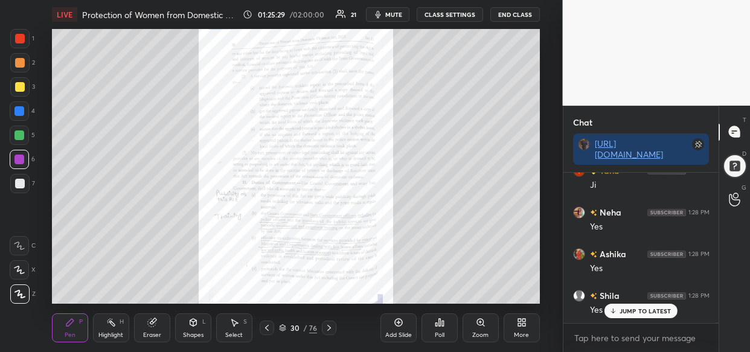
scroll to position [57294, 0]
click at [481, 330] on div "Zoom" at bounding box center [480, 327] width 36 height 29
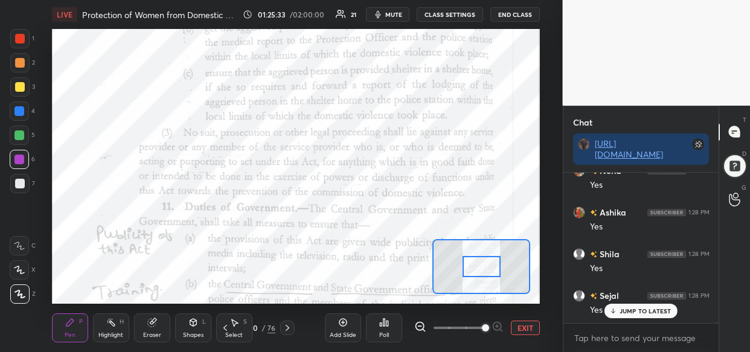
click at [486, 327] on span at bounding box center [485, 327] width 7 height 7
click at [489, 327] on span at bounding box center [485, 327] width 7 height 7
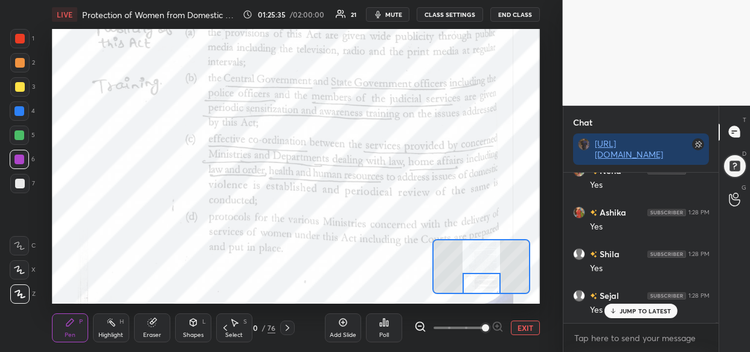
drag, startPoint x: 477, startPoint y: 259, endPoint x: 477, endPoint y: 276, distance: 16.9
click at [477, 276] on div at bounding box center [481, 283] width 38 height 21
click at [503, 229] on div "Setting up your live class Poll for secs No correct answer Start poll" at bounding box center [296, 166] width 488 height 275
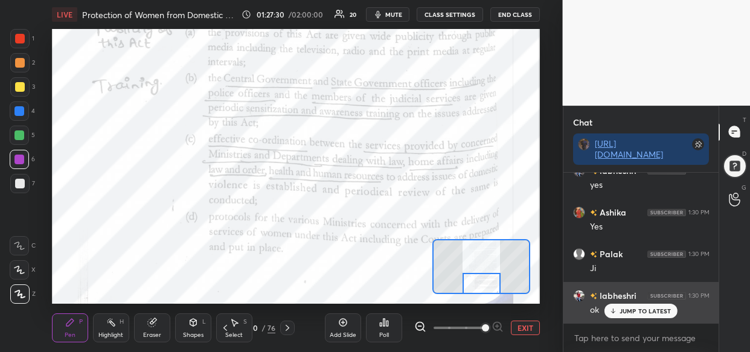
drag, startPoint x: 635, startPoint y: 306, endPoint x: 627, endPoint y: 309, distance: 8.4
click at [635, 308] on div "JUMP TO LATEST" at bounding box center [640, 311] width 72 height 14
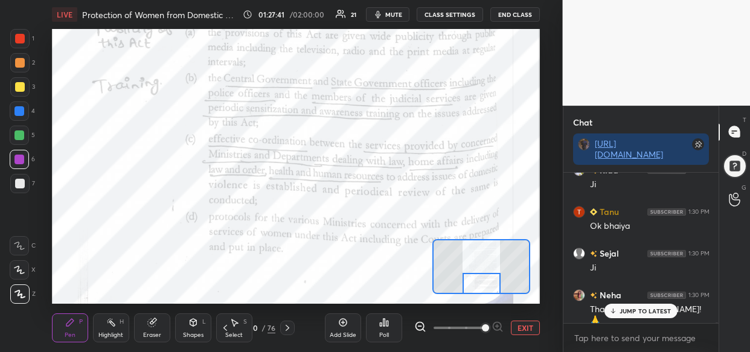
scroll to position [58960, 0]
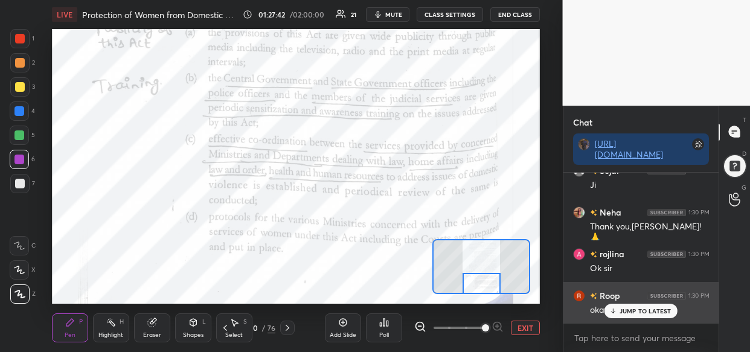
click at [638, 311] on p "JUMP TO LATEST" at bounding box center [645, 310] width 52 height 7
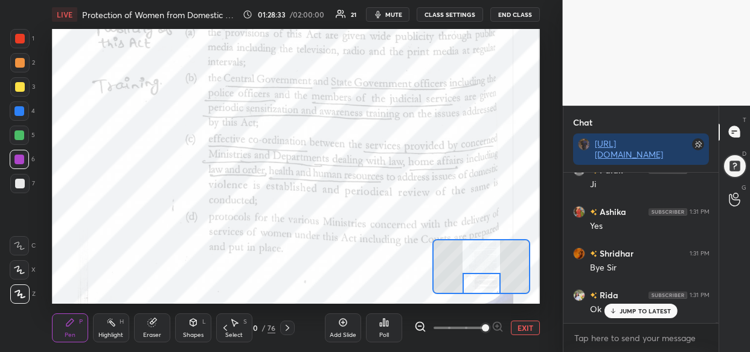
scroll to position [60147, 0]
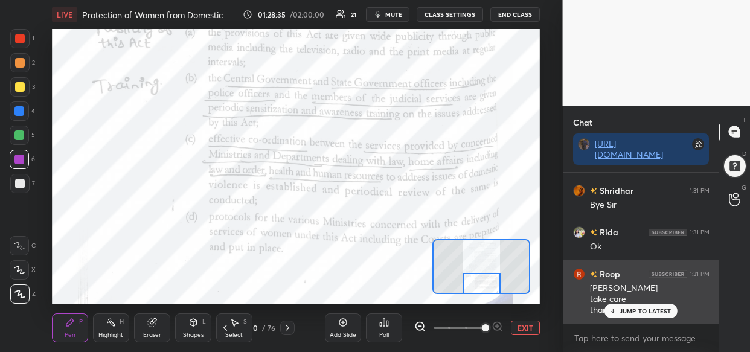
click at [645, 316] on div "JUMP TO LATEST" at bounding box center [640, 311] width 72 height 14
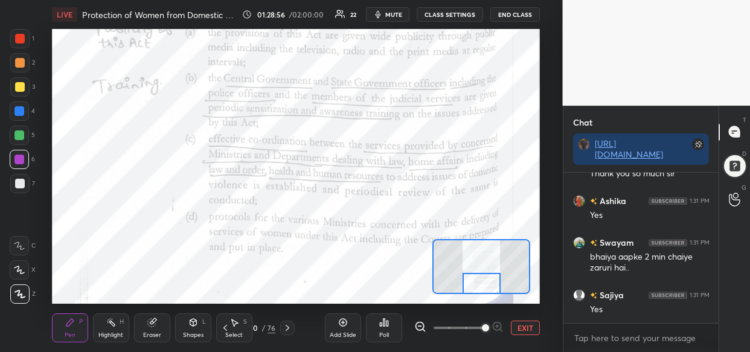
scroll to position [60783, 0]
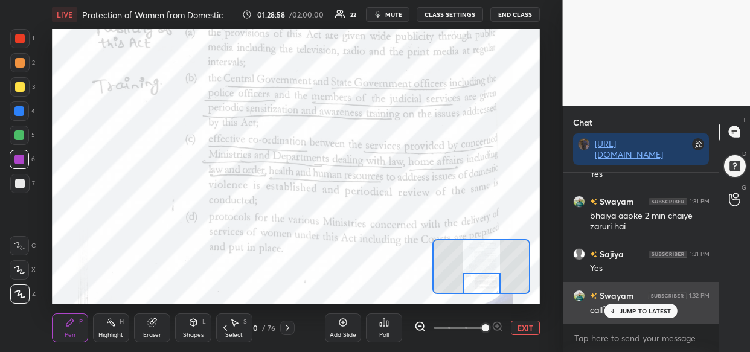
click at [623, 312] on p "JUMP TO LATEST" at bounding box center [645, 310] width 52 height 7
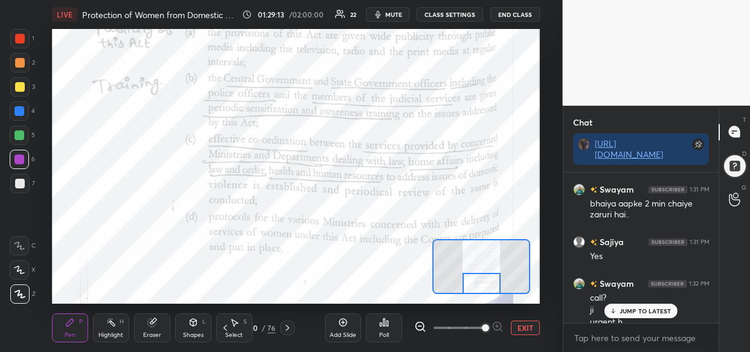
scroll to position [60807, 0]
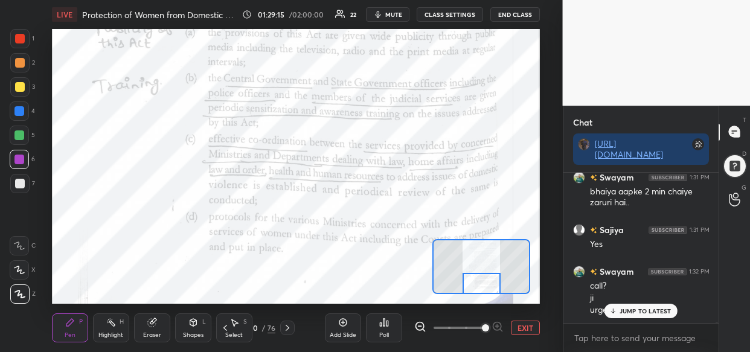
click at [634, 312] on p "JUMP TO LATEST" at bounding box center [645, 310] width 52 height 7
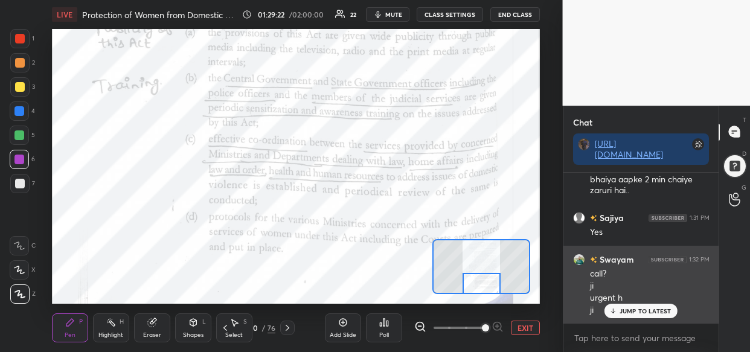
click at [634, 310] on p "JUMP TO LATEST" at bounding box center [645, 310] width 52 height 7
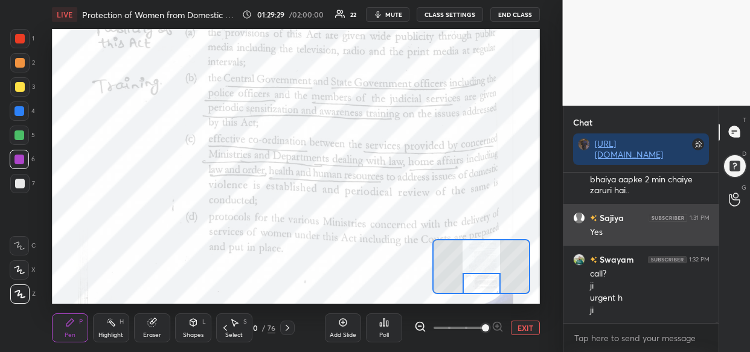
scroll to position [60861, 0]
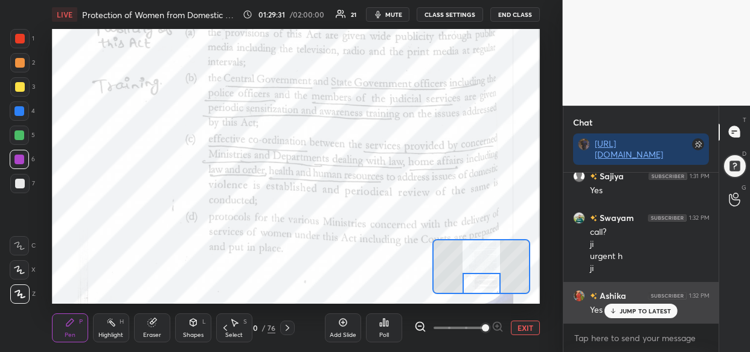
drag, startPoint x: 632, startPoint y: 310, endPoint x: 618, endPoint y: 309, distance: 14.5
click at [633, 308] on p "JUMP TO LATEST" at bounding box center [645, 310] width 52 height 7
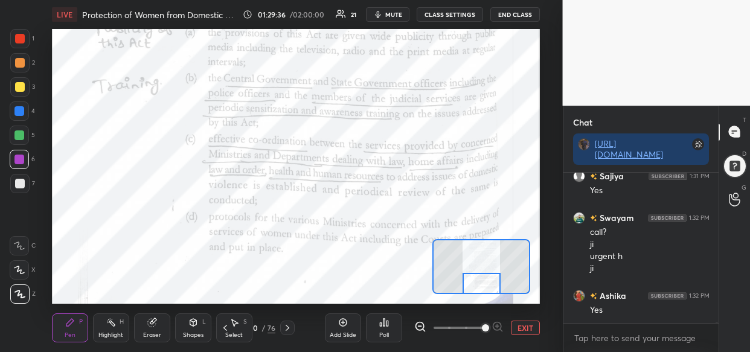
click at [339, 329] on div "Add Slide" at bounding box center [343, 327] width 36 height 29
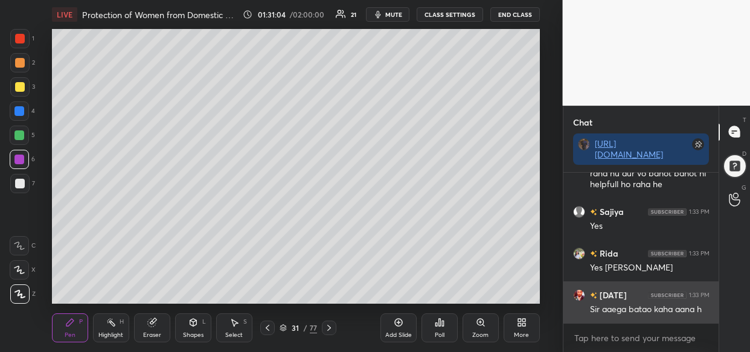
scroll to position [61851, 0]
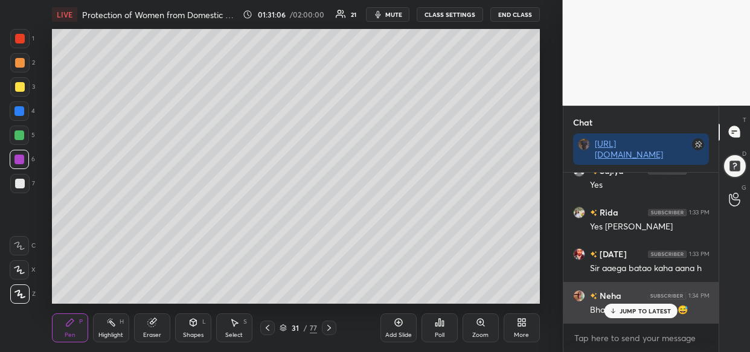
click at [639, 310] on p "JUMP TO LATEST" at bounding box center [645, 310] width 52 height 7
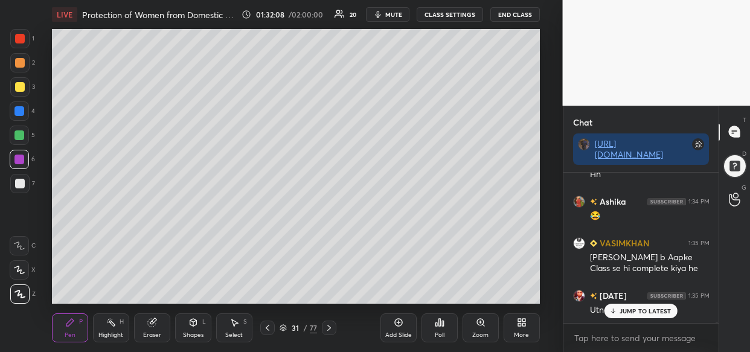
scroll to position [62405, 0]
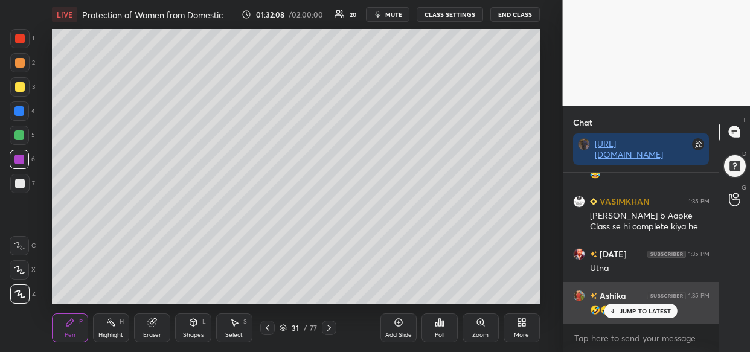
click at [626, 311] on p "JUMP TO LATEST" at bounding box center [645, 310] width 52 height 7
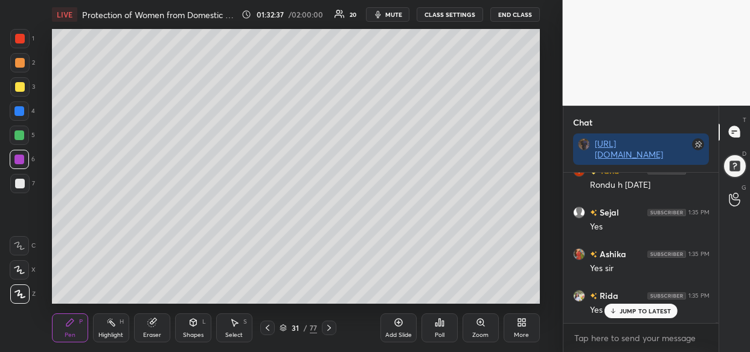
scroll to position [62845, 0]
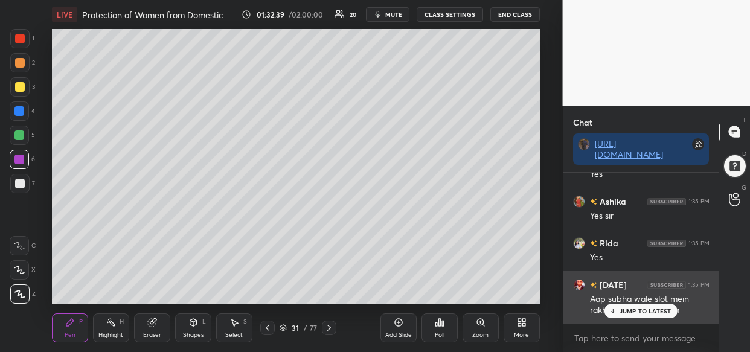
click at [660, 310] on p "JUMP TO LATEST" at bounding box center [645, 310] width 52 height 7
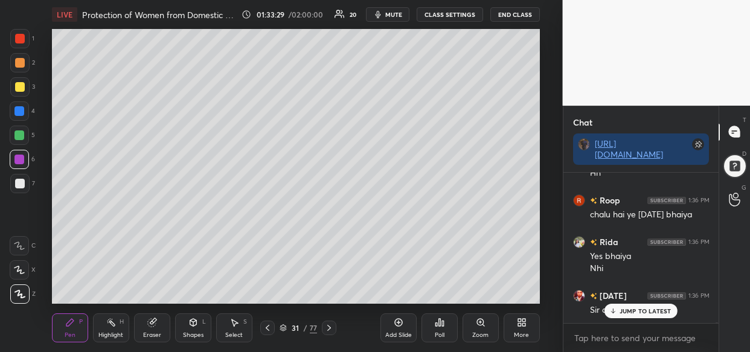
scroll to position [63492, 0]
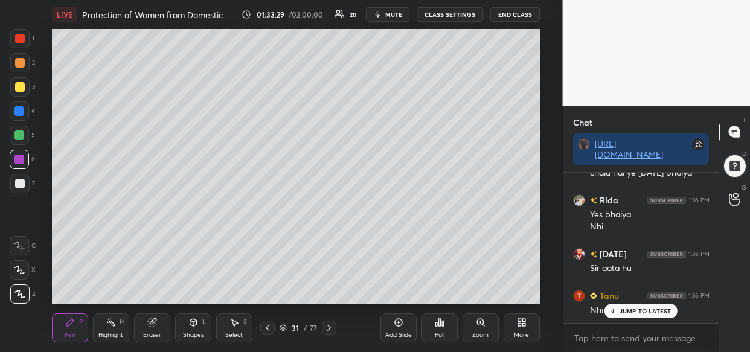
click at [629, 312] on p "JUMP TO LATEST" at bounding box center [645, 310] width 52 height 7
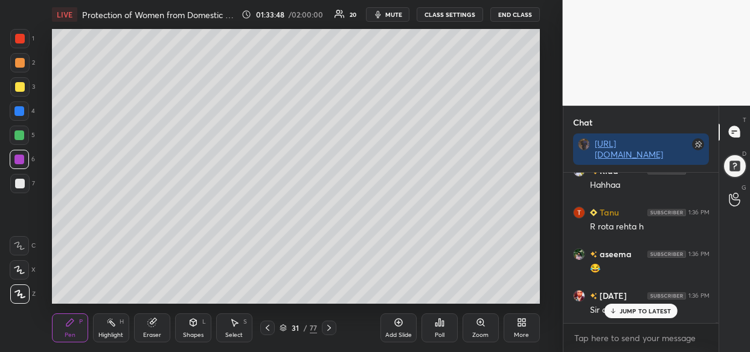
scroll to position [63962, 0]
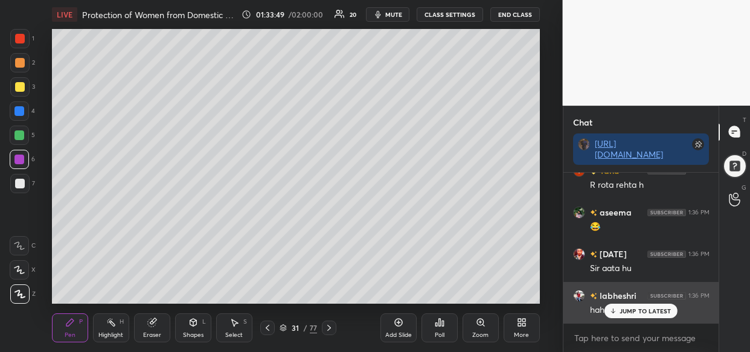
click at [622, 311] on p "JUMP TO LATEST" at bounding box center [645, 310] width 52 height 7
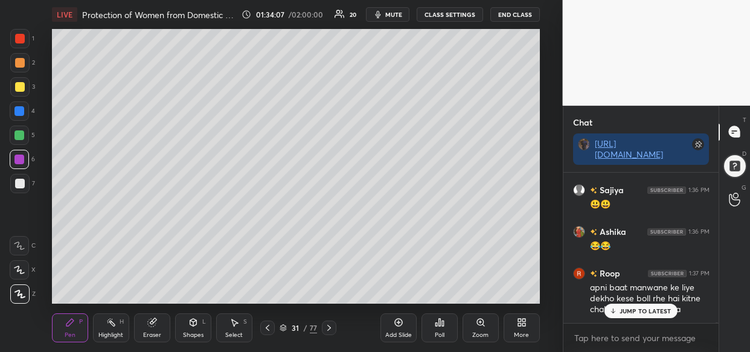
scroll to position [64151, 0]
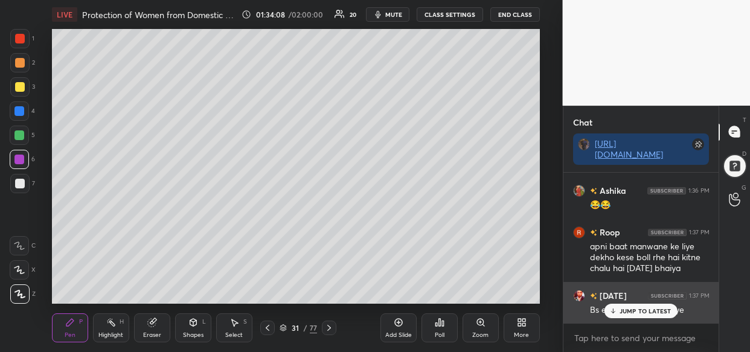
click at [649, 312] on p "JUMP TO LATEST" at bounding box center [645, 310] width 52 height 7
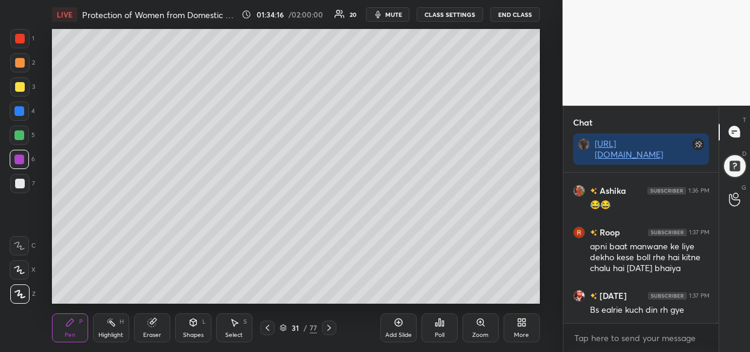
click at [277, 326] on div "31 / 77" at bounding box center [298, 327] width 76 height 14
click at [283, 332] on div "31 / 77" at bounding box center [297, 327] width 37 height 11
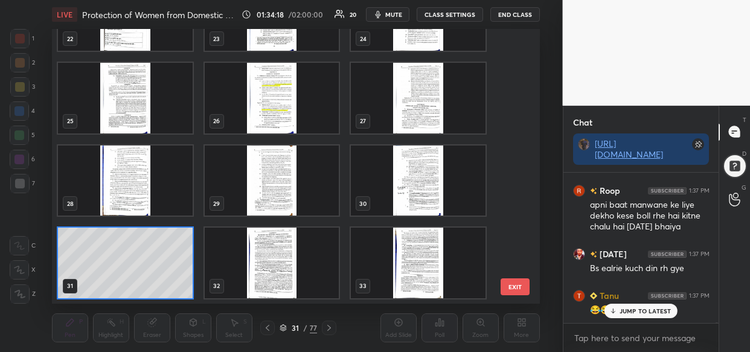
scroll to position [64234, 0]
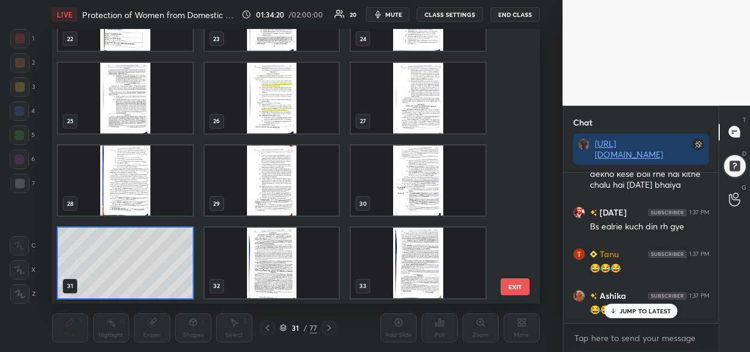
drag, startPoint x: 514, startPoint y: 105, endPoint x: 518, endPoint y: 64, distance: 41.3
click at [524, 47] on div "19 20 21 22 23 24 25 26 27 28 29 30 31 32 33 EXIT" at bounding box center [296, 166] width 488 height 275
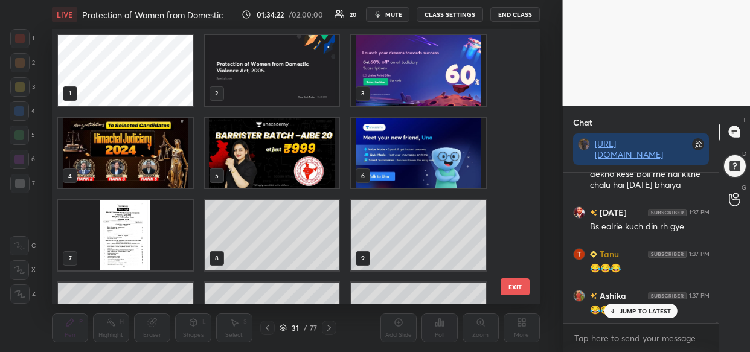
scroll to position [64275, 0]
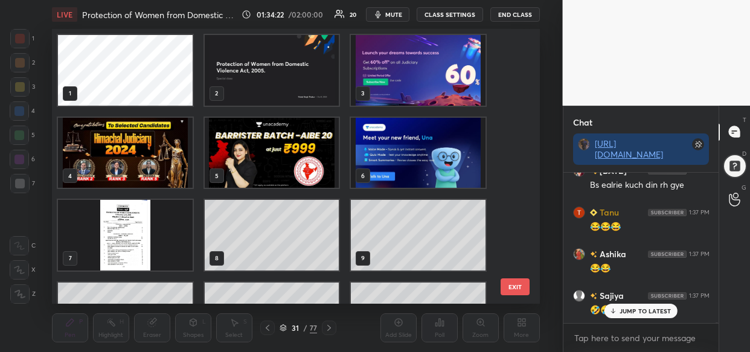
drag, startPoint x: 642, startPoint y: 317, endPoint x: 628, endPoint y: 317, distance: 13.9
click at [636, 319] on div "Palak 1:36 PM 🤣 Sejal 1:36 PM 😂 Rida 1:36 PM Hahhaa Tanu 1:36 PM R rota rehta h…" at bounding box center [641, 248] width 156 height 150
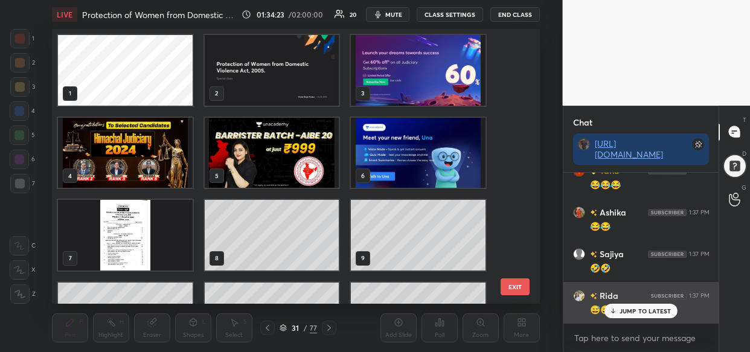
click at [652, 305] on div "JUMP TO LATEST" at bounding box center [640, 311] width 72 height 14
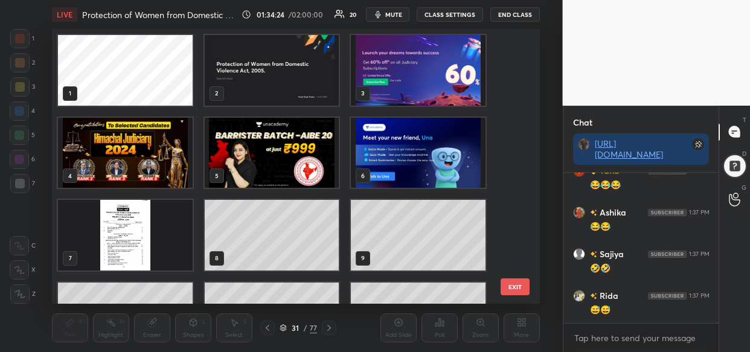
click at [421, 78] on img "grid" at bounding box center [418, 70] width 135 height 71
drag, startPoint x: 422, startPoint y: 79, endPoint x: 413, endPoint y: 97, distance: 20.0
click at [421, 80] on img "grid" at bounding box center [418, 70] width 135 height 71
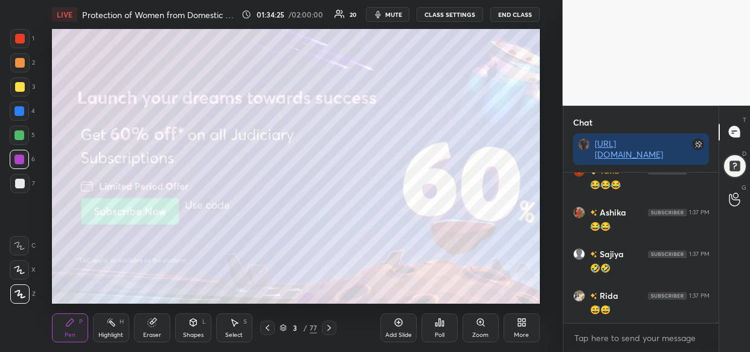
click at [428, 84] on img "grid" at bounding box center [418, 70] width 135 height 71
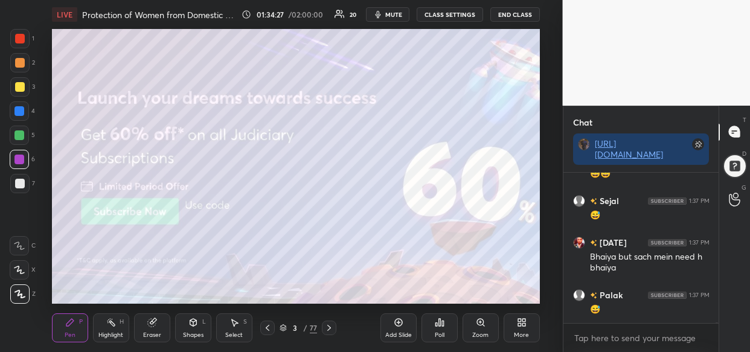
scroll to position [64495, 0]
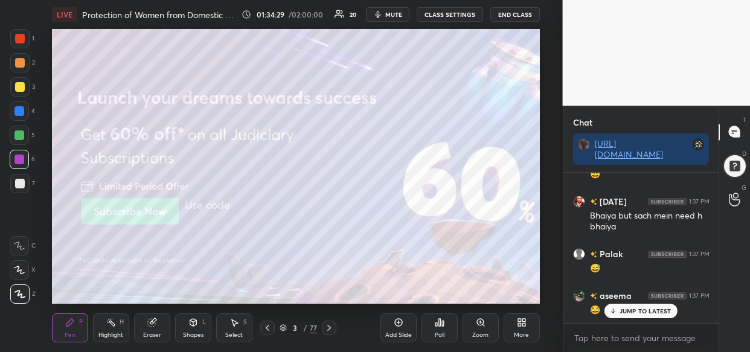
click at [18, 87] on div at bounding box center [20, 87] width 10 height 10
click at [25, 290] on div at bounding box center [19, 293] width 19 height 19
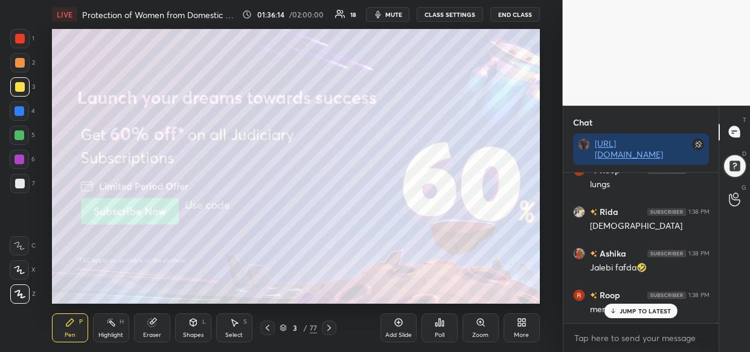
scroll to position [65611, 0]
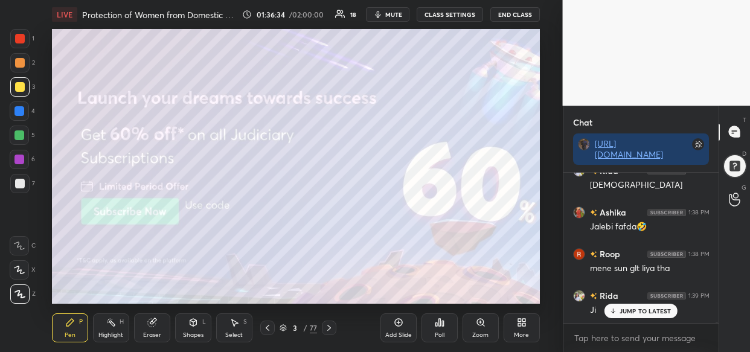
click at [216, 30] on div "LIVE Protection of Women from Domestic Violence Act, 2005. 01:36:34 / 02:00:00 …" at bounding box center [296, 176] width 514 height 352
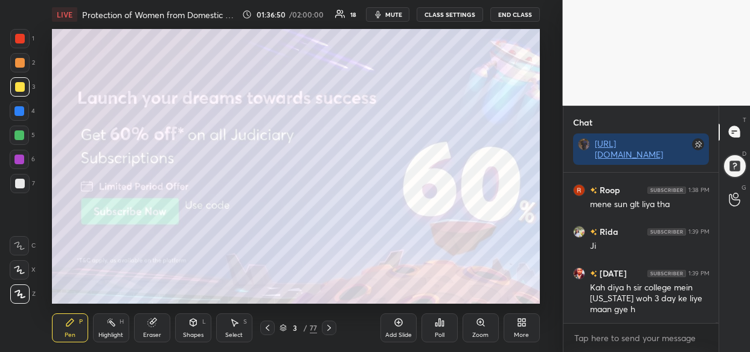
drag, startPoint x: 226, startPoint y: 27, endPoint x: 331, endPoint y: 28, distance: 105.0
click at [336, 25] on div "LIVE Protection of Women from Domestic Violence Act, 2005. 01:36:50 / 02:00:00 …" at bounding box center [296, 176] width 514 height 352
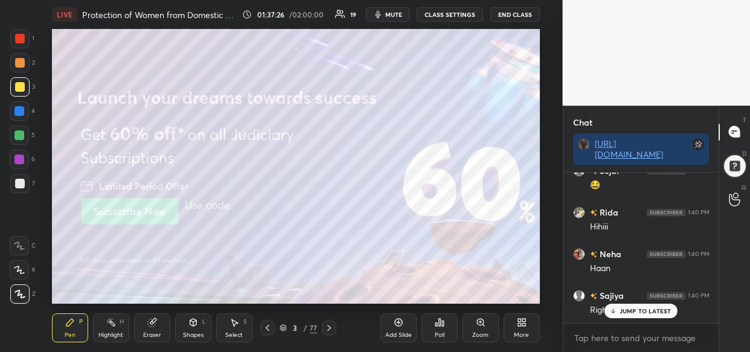
scroll to position [66286, 0]
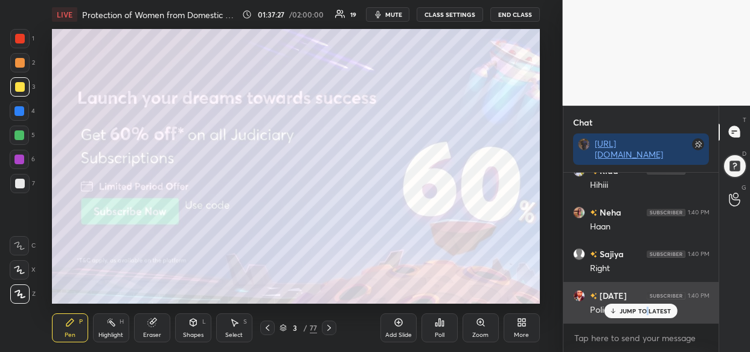
click at [646, 311] on p "JUMP TO LATEST" at bounding box center [645, 310] width 52 height 7
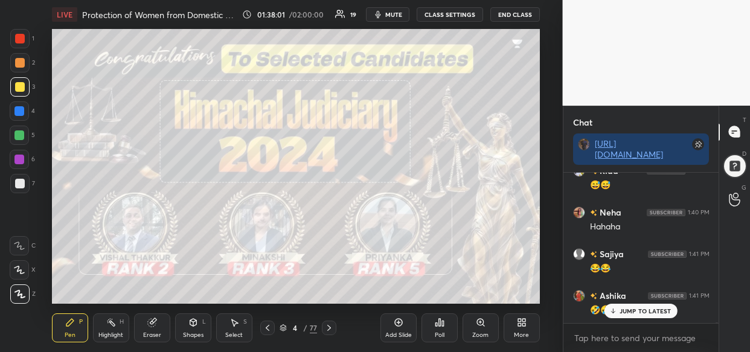
scroll to position [66744, 0]
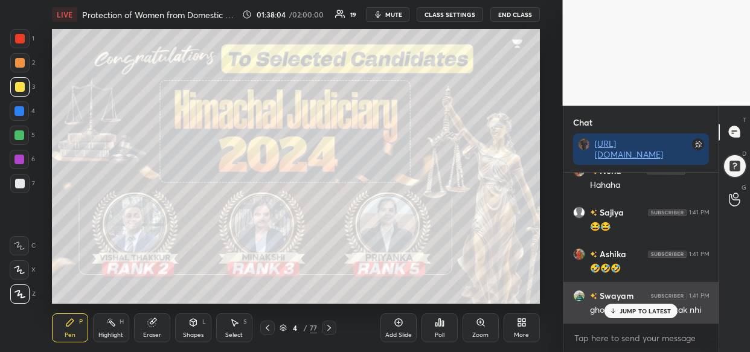
click at [663, 316] on div "JUMP TO LATEST" at bounding box center [640, 311] width 72 height 14
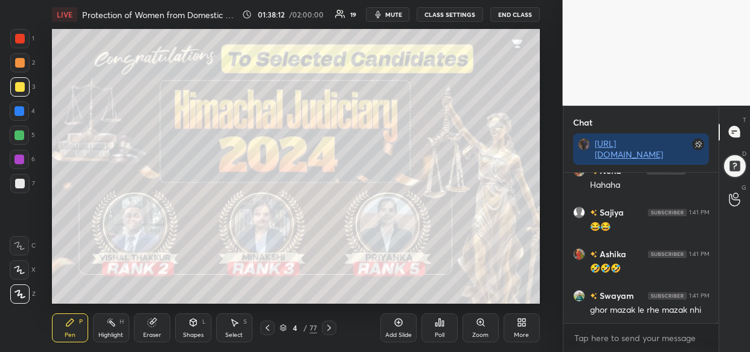
scroll to position [66786, 0]
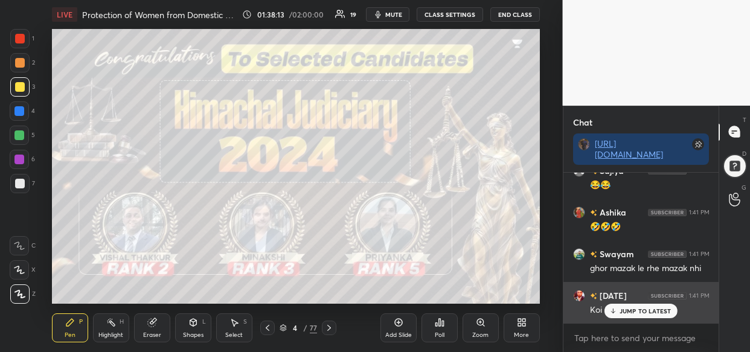
click at [640, 311] on p "JUMP TO LATEST" at bounding box center [645, 310] width 52 height 7
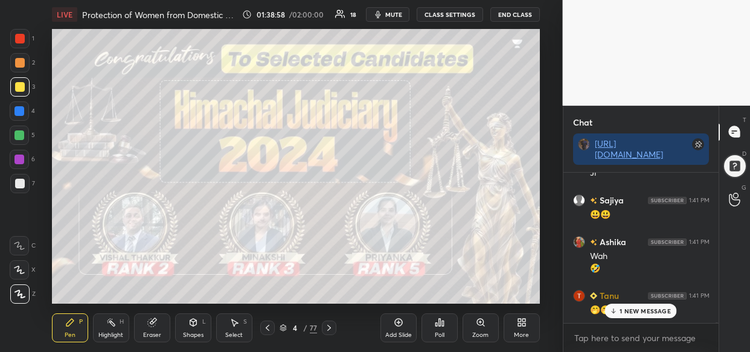
scroll to position [67215, 0]
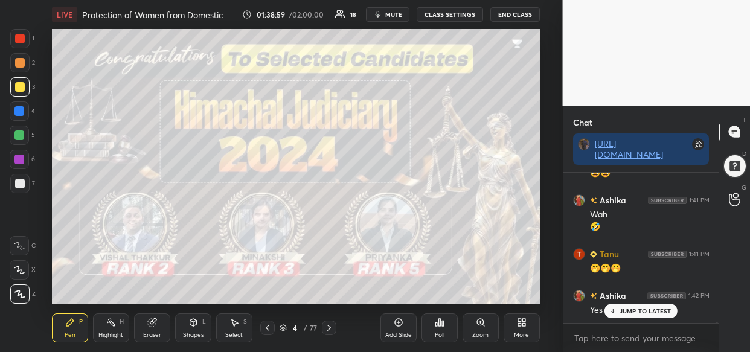
click at [395, 334] on div "Add Slide" at bounding box center [398, 335] width 27 height 6
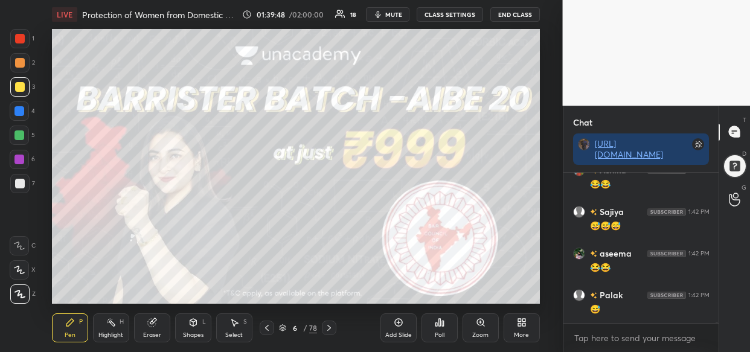
scroll to position [67506, 0]
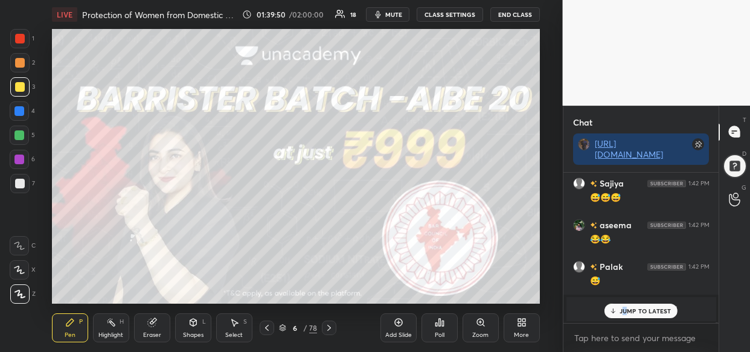
drag, startPoint x: 627, startPoint y: 307, endPoint x: 602, endPoint y: 317, distance: 26.8
click at [622, 309] on div "JUMP TO LATEST" at bounding box center [640, 311] width 72 height 14
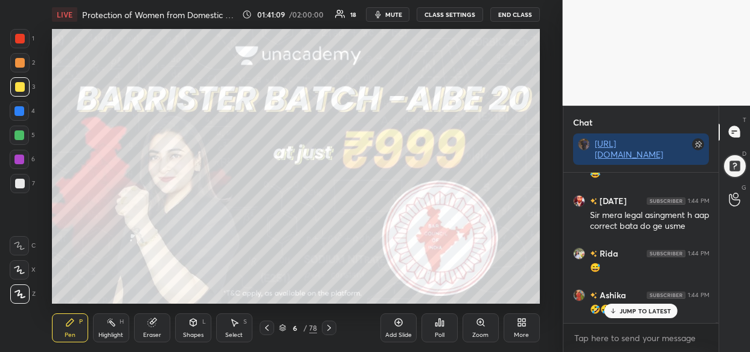
scroll to position [54077, 0]
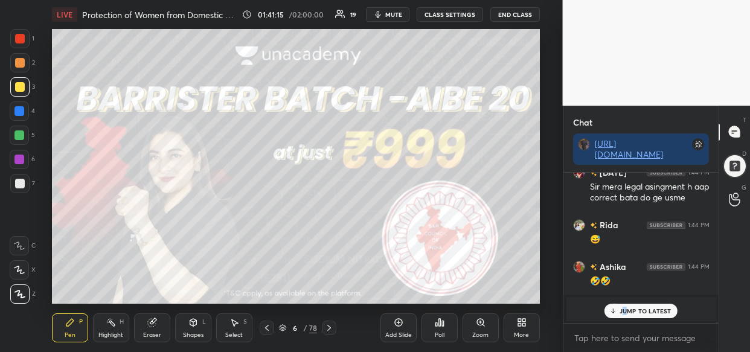
click at [624, 312] on p "JUMP TO LATEST" at bounding box center [645, 310] width 52 height 7
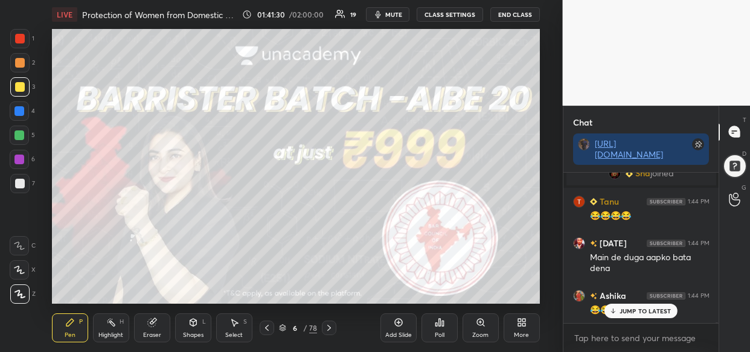
scroll to position [54071, 0]
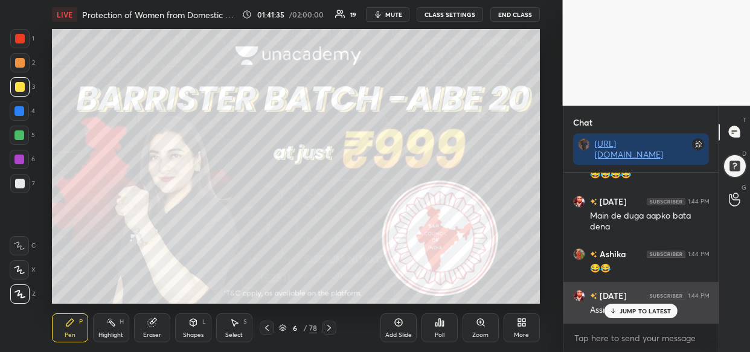
click at [623, 314] on p "JUMP TO LATEST" at bounding box center [645, 310] width 52 height 7
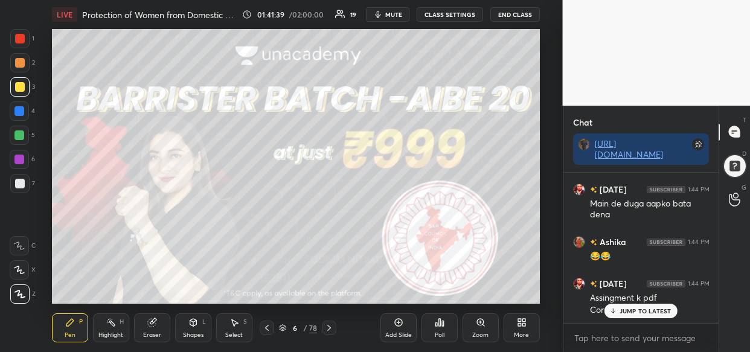
scroll to position [54167, 0]
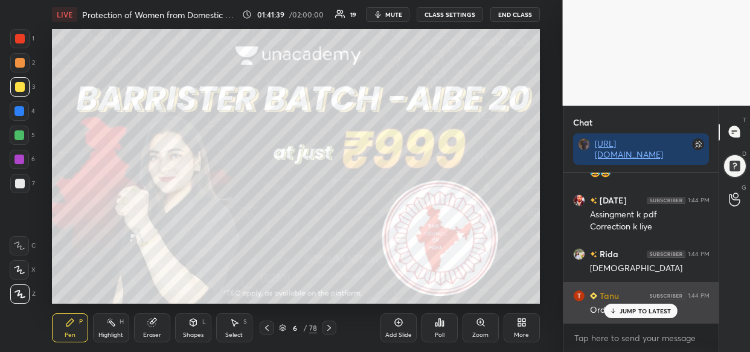
drag, startPoint x: 648, startPoint y: 313, endPoint x: 598, endPoint y: 321, distance: 50.8
click at [646, 314] on p "JUMP TO LATEST" at bounding box center [645, 310] width 52 height 7
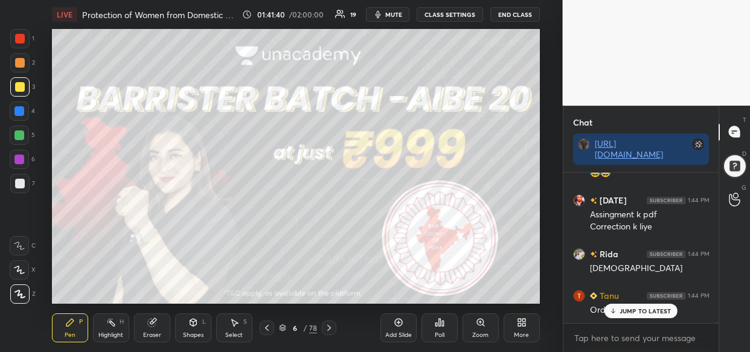
scroll to position [54208, 0]
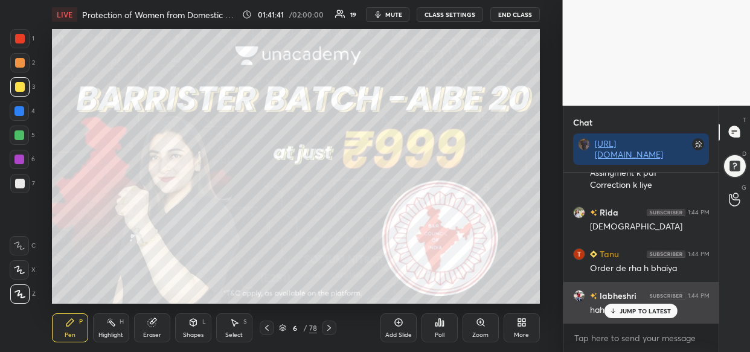
click at [639, 311] on p "JUMP TO LATEST" at bounding box center [645, 310] width 52 height 7
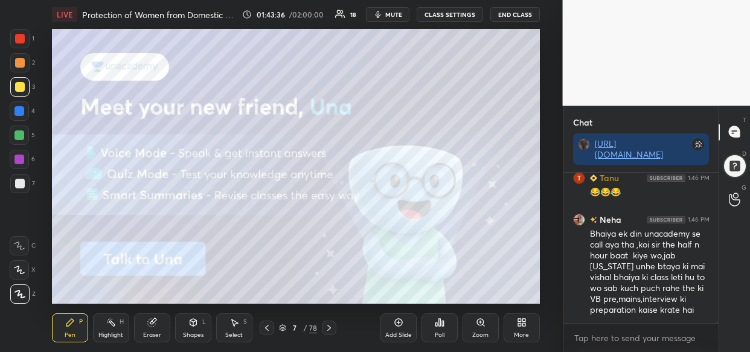
scroll to position [54890, 0]
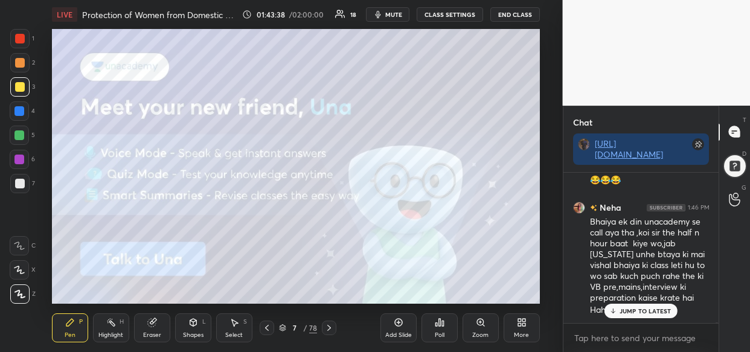
click at [630, 308] on p "JUMP TO LATEST" at bounding box center [645, 310] width 52 height 7
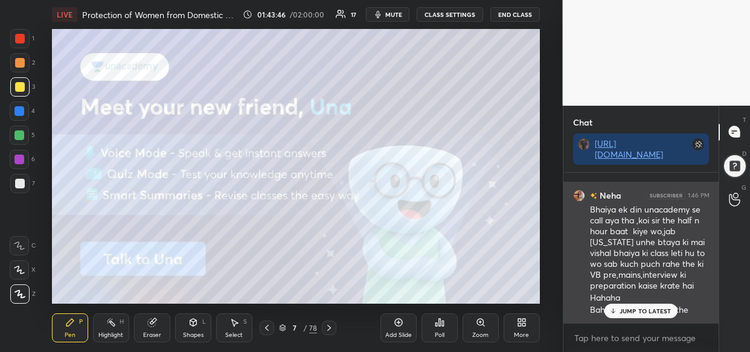
drag, startPoint x: 645, startPoint y: 305, endPoint x: 629, endPoint y: 316, distance: 18.6
click at [644, 308] on div "JUMP TO LATEST" at bounding box center [640, 311] width 72 height 14
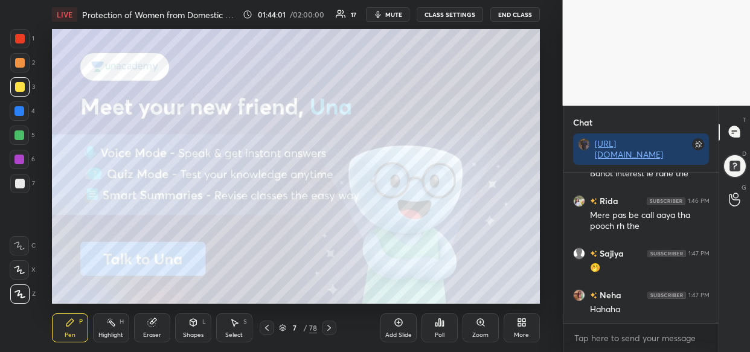
scroll to position [55101, 0]
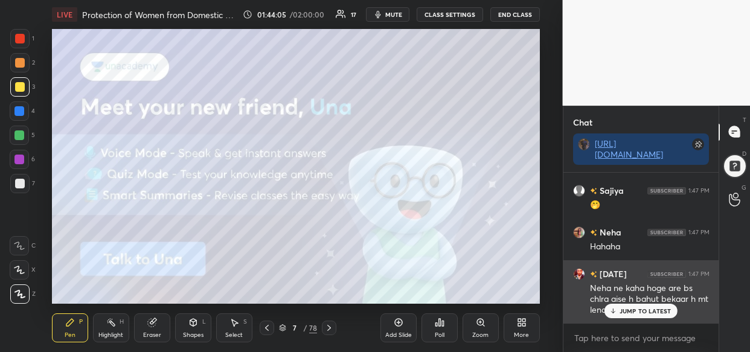
drag, startPoint x: 653, startPoint y: 307, endPoint x: 623, endPoint y: 317, distance: 31.1
click at [652, 307] on div "JUMP TO LATEST" at bounding box center [640, 311] width 72 height 14
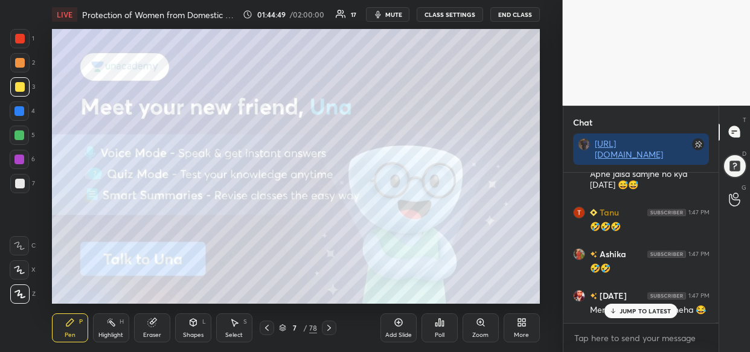
scroll to position [55362, 0]
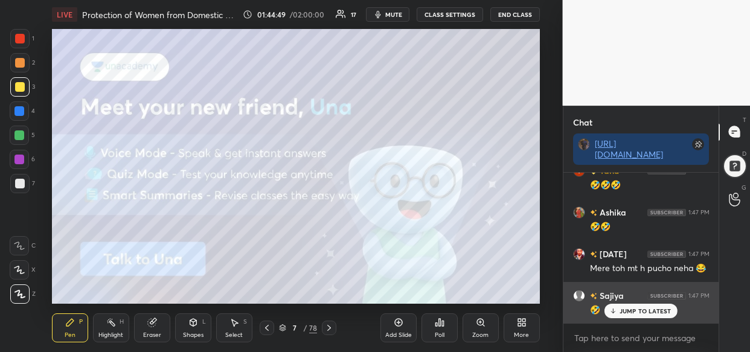
click at [622, 296] on h6 "Sajiya" at bounding box center [610, 295] width 27 height 13
click at [645, 313] on p "JUMP TO LATEST" at bounding box center [645, 310] width 52 height 7
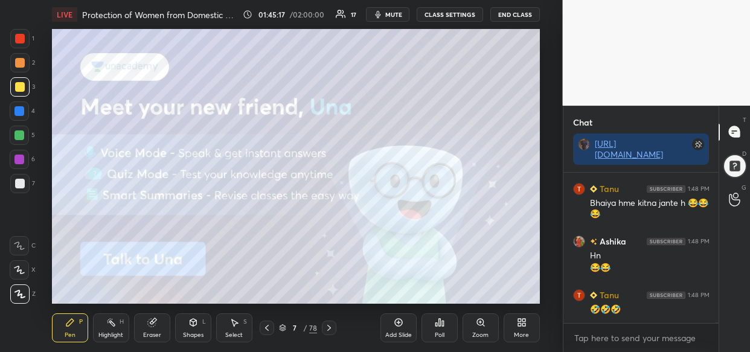
scroll to position [55552, 0]
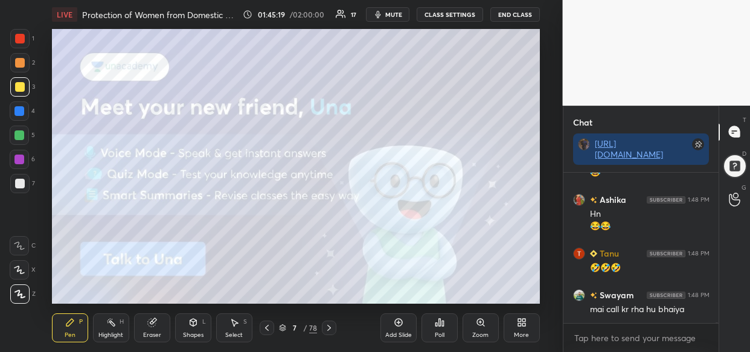
click at [515, 18] on button "End Class" at bounding box center [514, 14] width 49 height 14
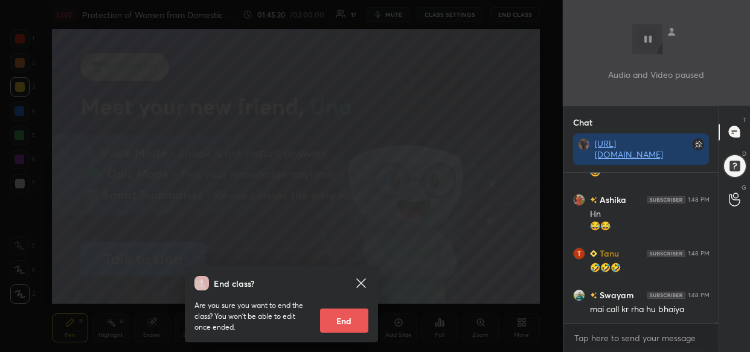
click at [354, 325] on button "End" at bounding box center [344, 320] width 48 height 24
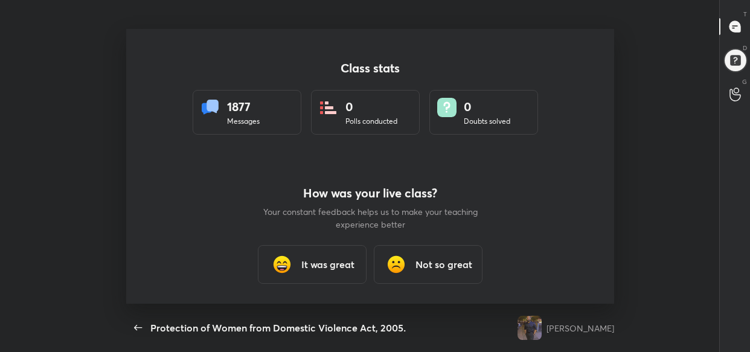
scroll to position [0, 0]
click at [139, 327] on icon "button" at bounding box center [138, 327] width 14 height 14
